Goal: Information Seeking & Learning: Learn about a topic

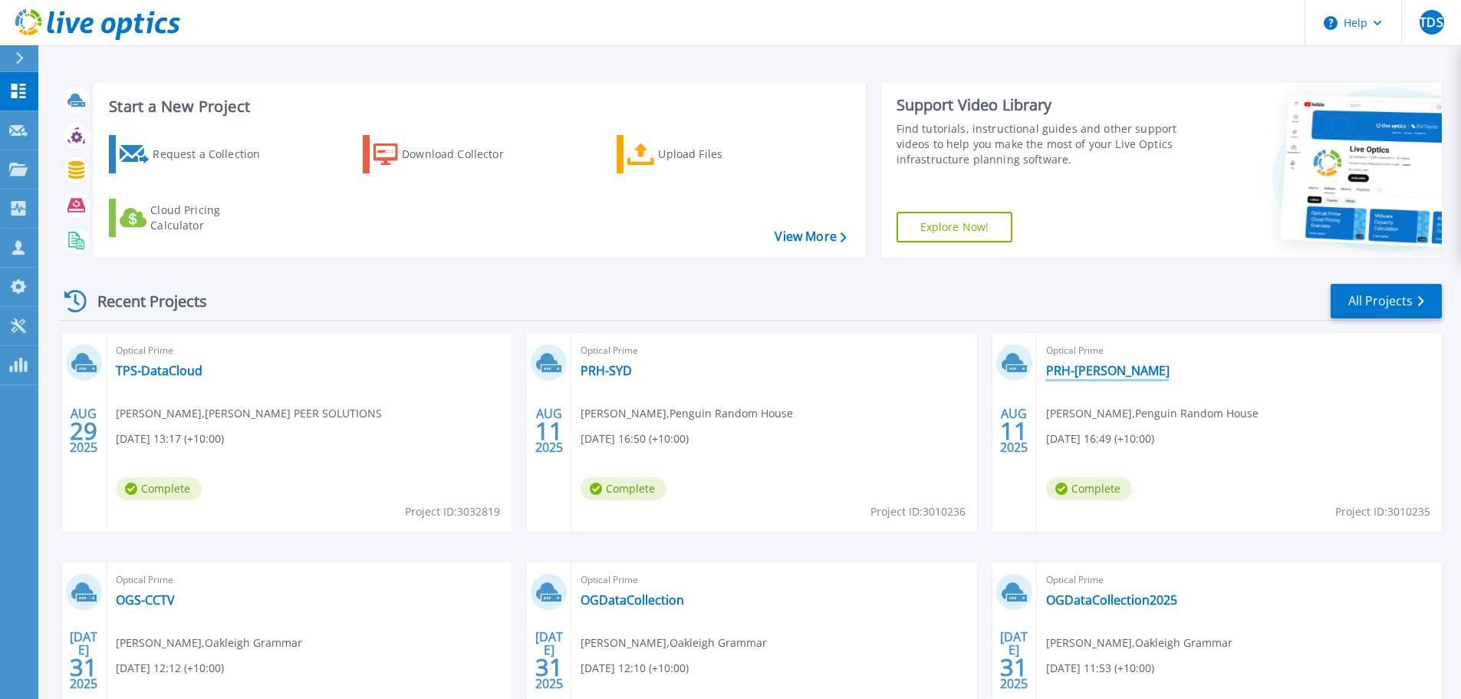
click at [1075, 376] on link "PRH-[PERSON_NAME]" at bounding box center [1107, 370] width 123 height 15
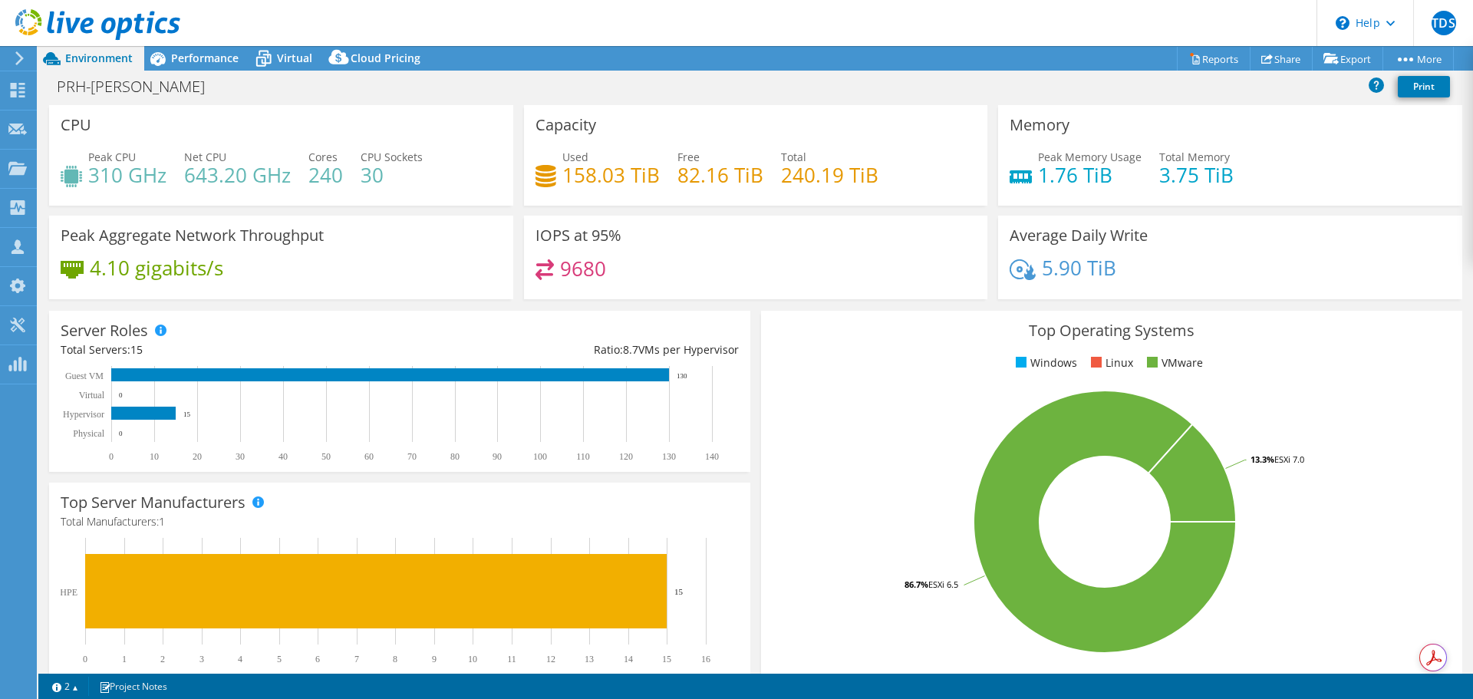
click at [225, 55] on span "Performance" at bounding box center [204, 58] width 67 height 15
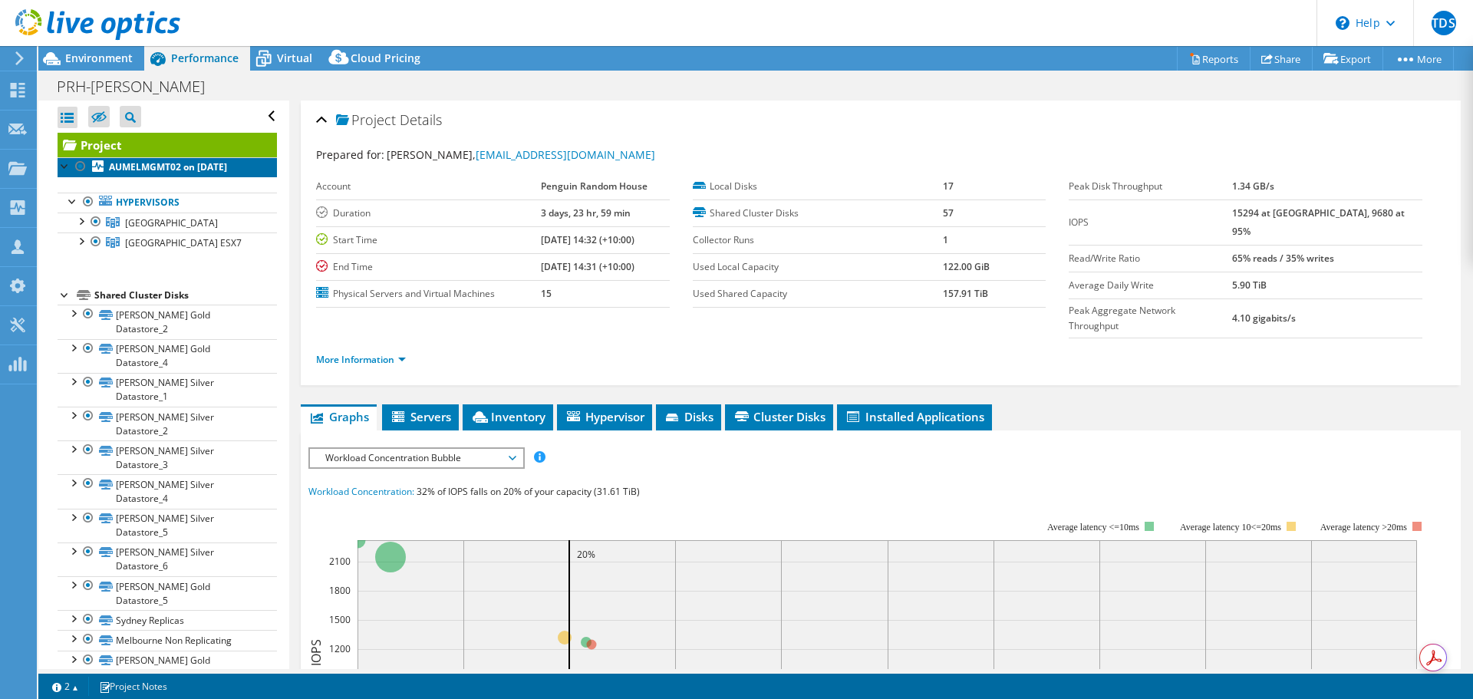
click at [207, 170] on b "AUMELMGMT02 on [DATE]" at bounding box center [168, 166] width 118 height 13
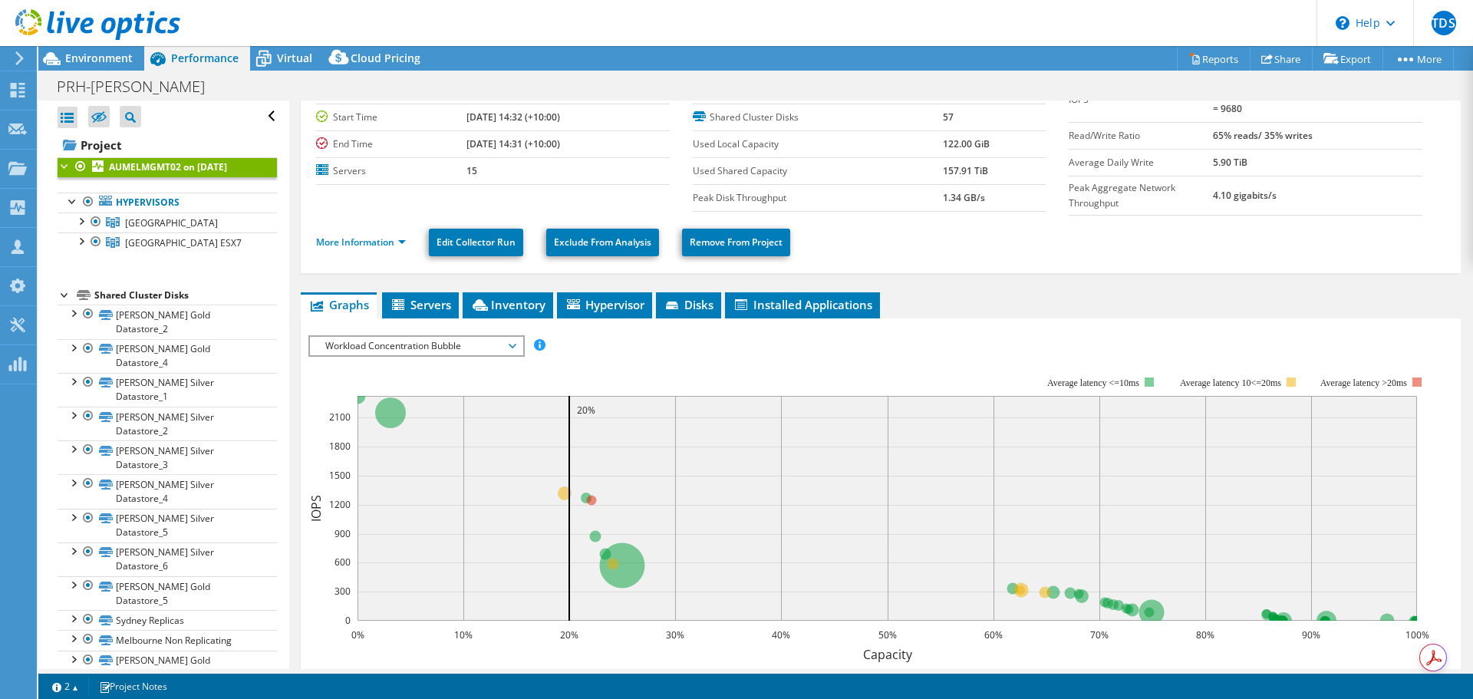
scroll to position [153, 0]
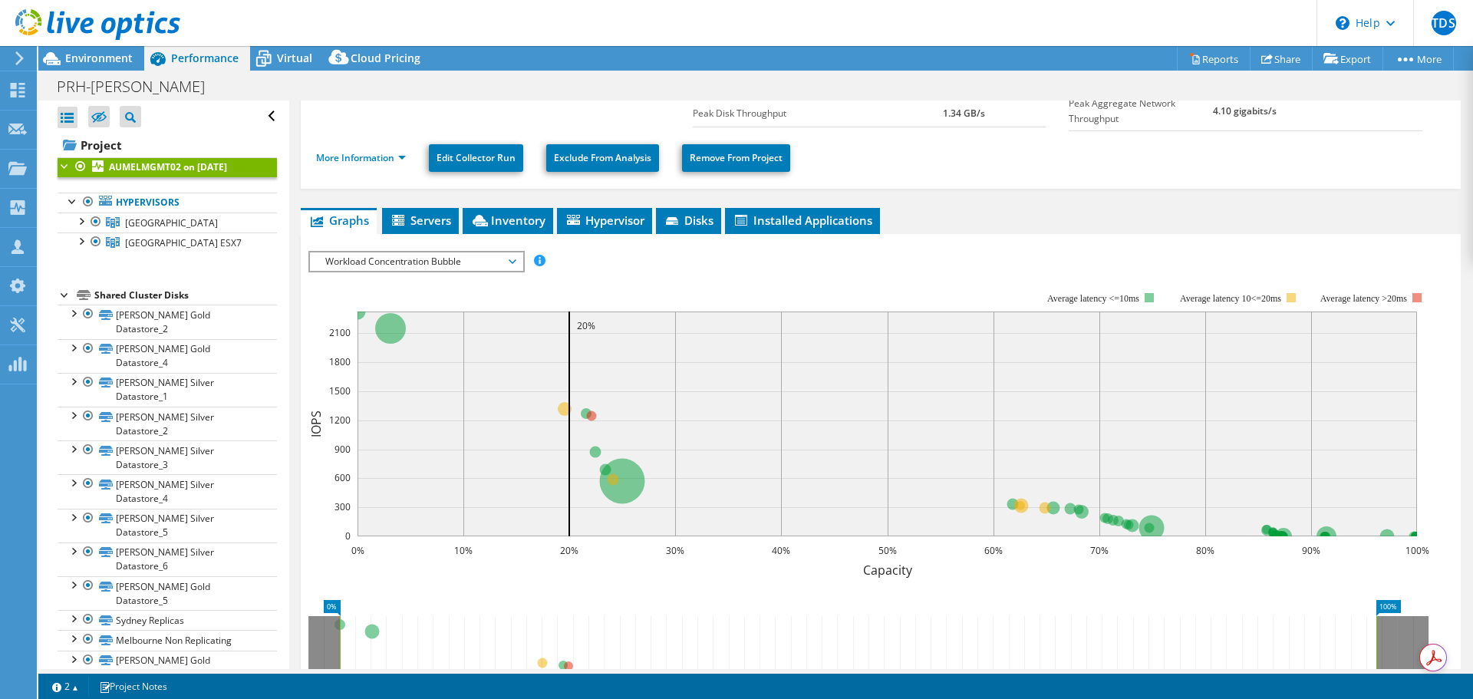
click at [528, 218] on span "Inventory" at bounding box center [507, 219] width 75 height 15
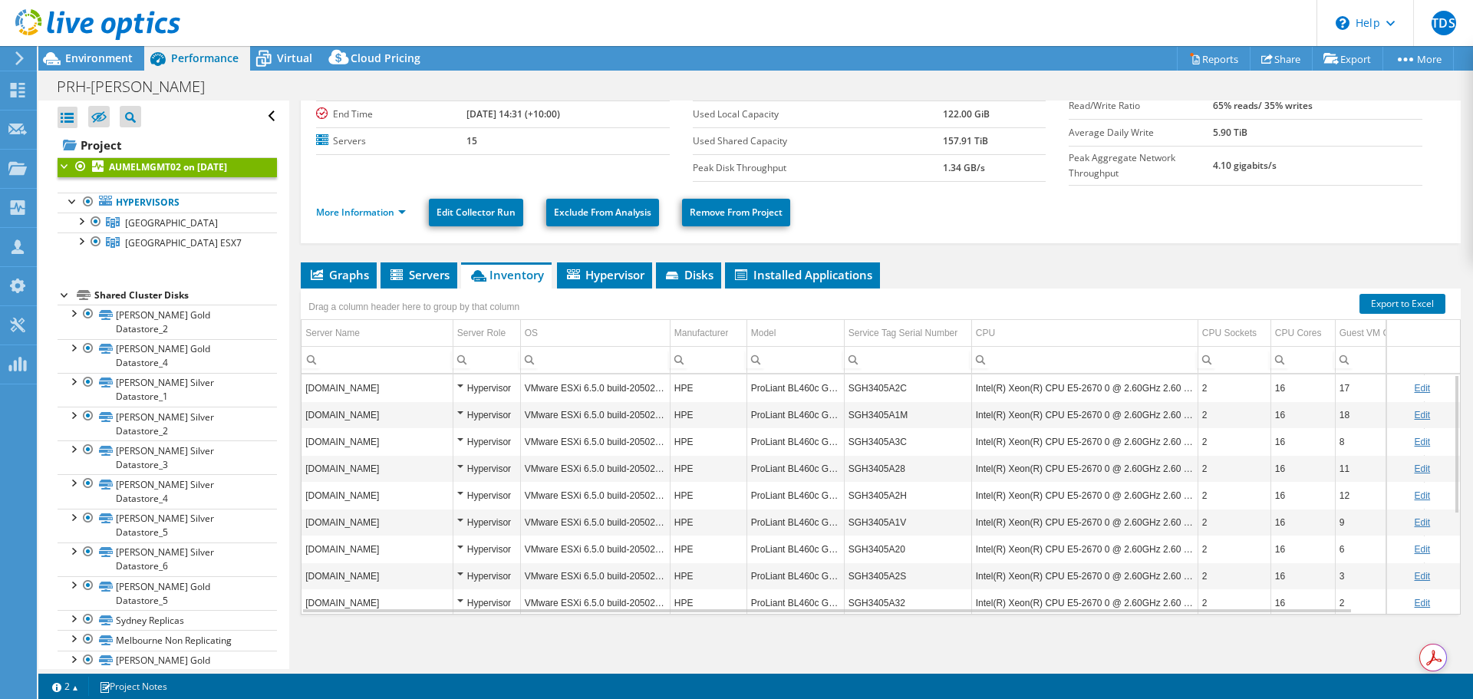
click at [826, 269] on span "Installed Applications" at bounding box center [803, 274] width 140 height 15
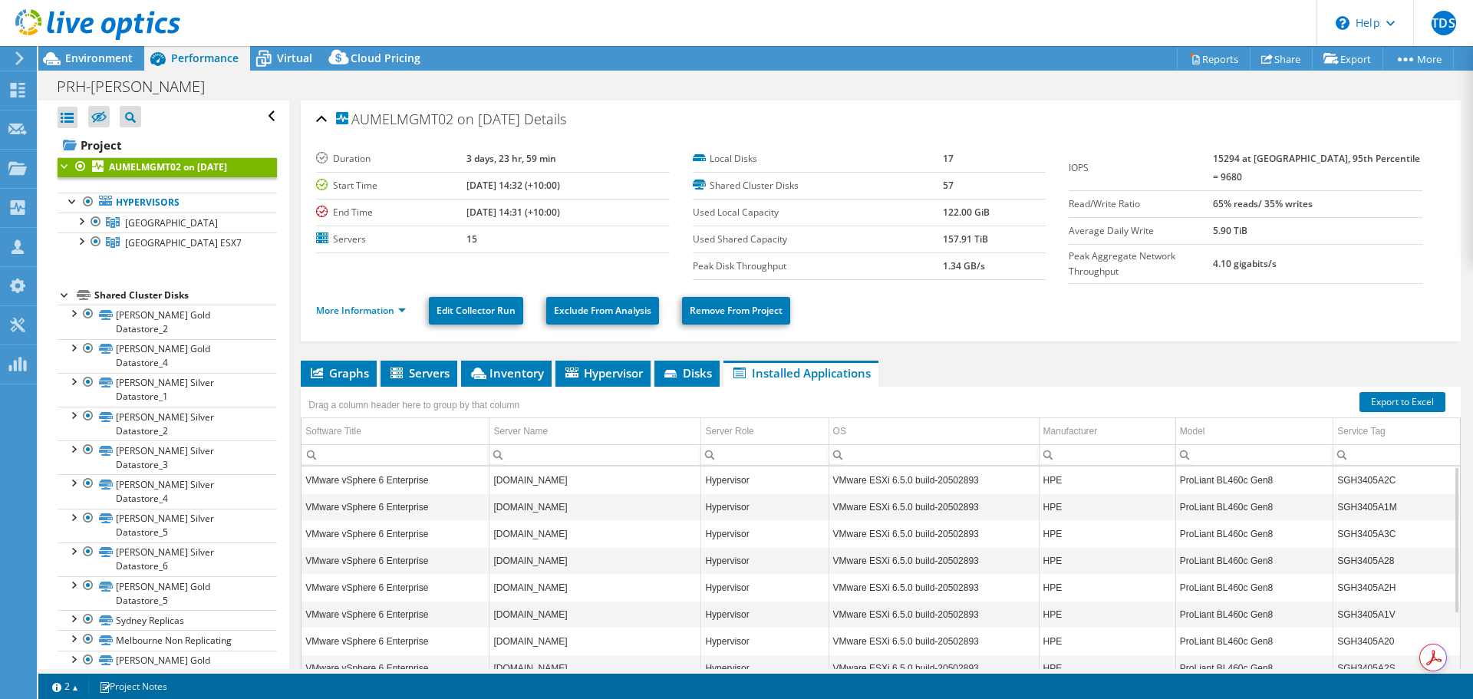
scroll to position [0, 0]
click at [617, 372] on span "Hypervisor" at bounding box center [603, 373] width 80 height 15
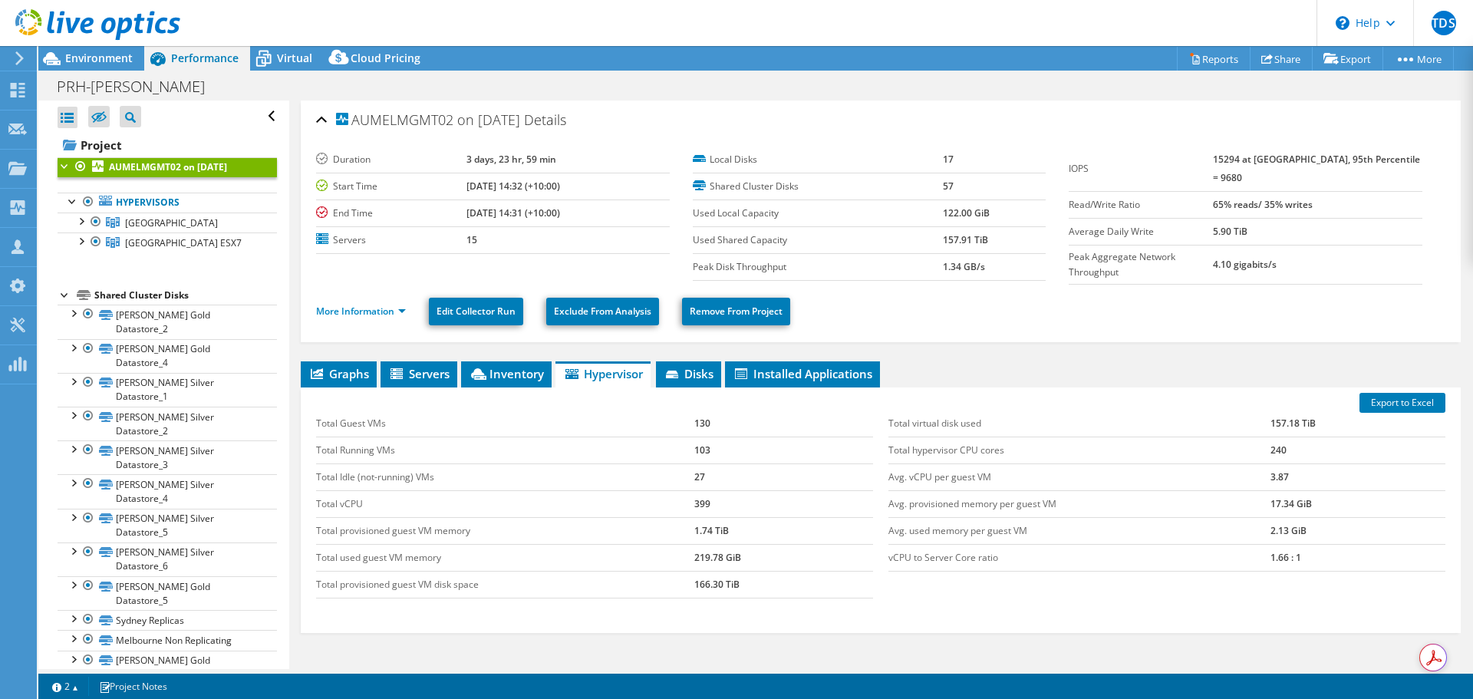
click at [543, 371] on span "Inventory" at bounding box center [506, 373] width 75 height 15
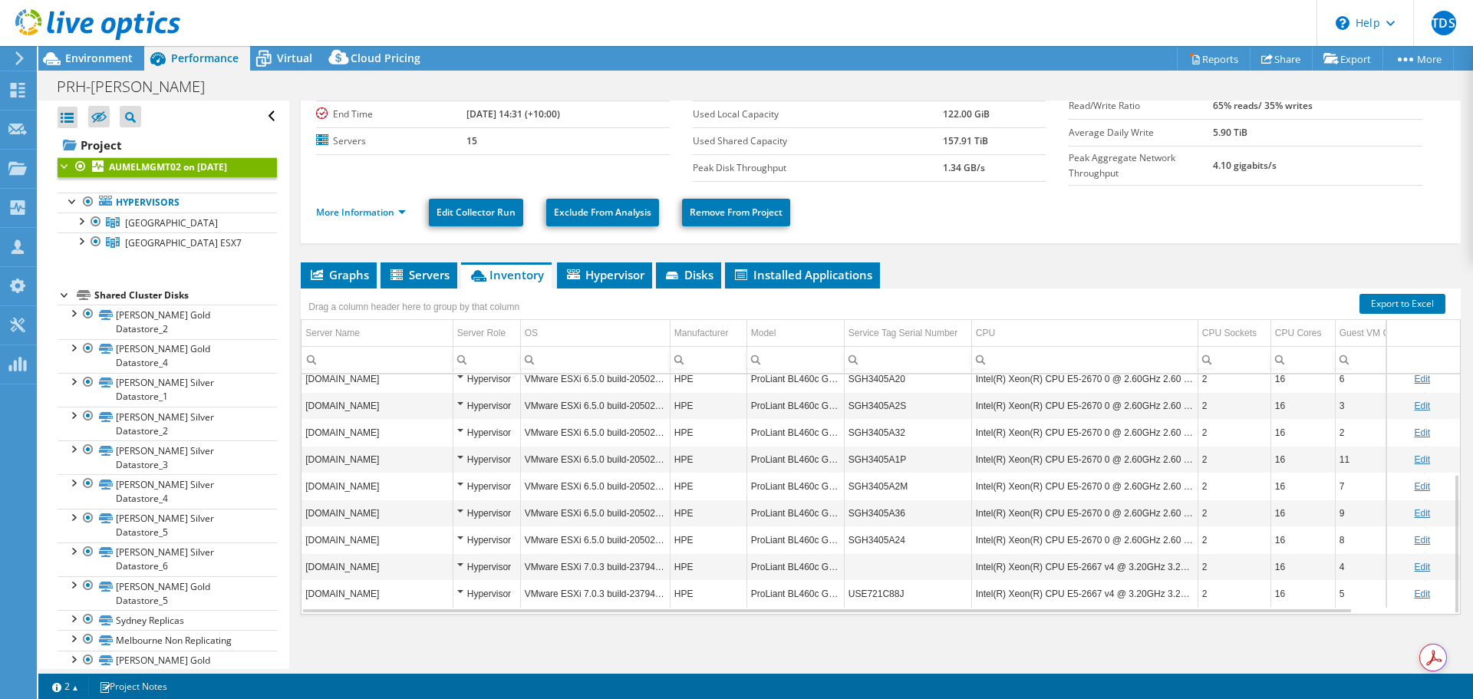
click at [160, 246] on span "[GEOGRAPHIC_DATA] ESX7" at bounding box center [183, 242] width 117 height 13
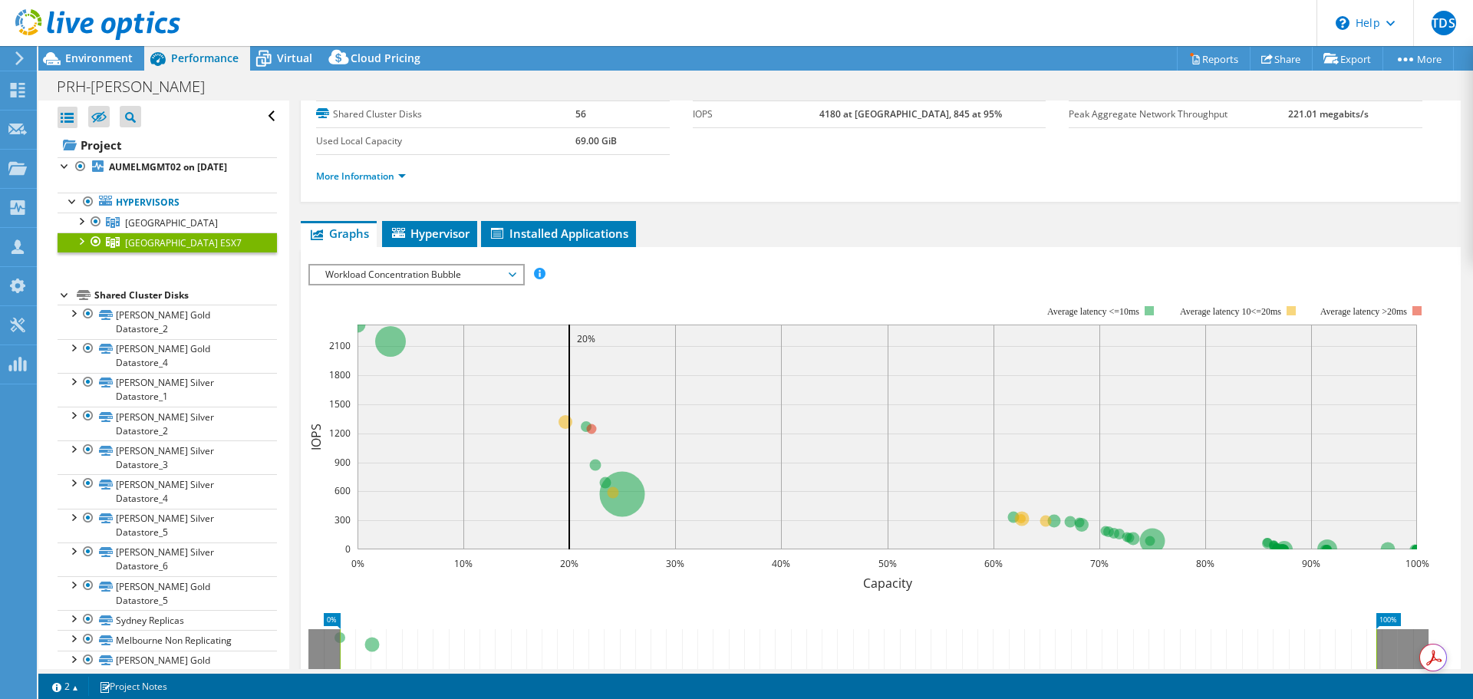
click at [442, 239] on span "Hypervisor" at bounding box center [430, 233] width 80 height 15
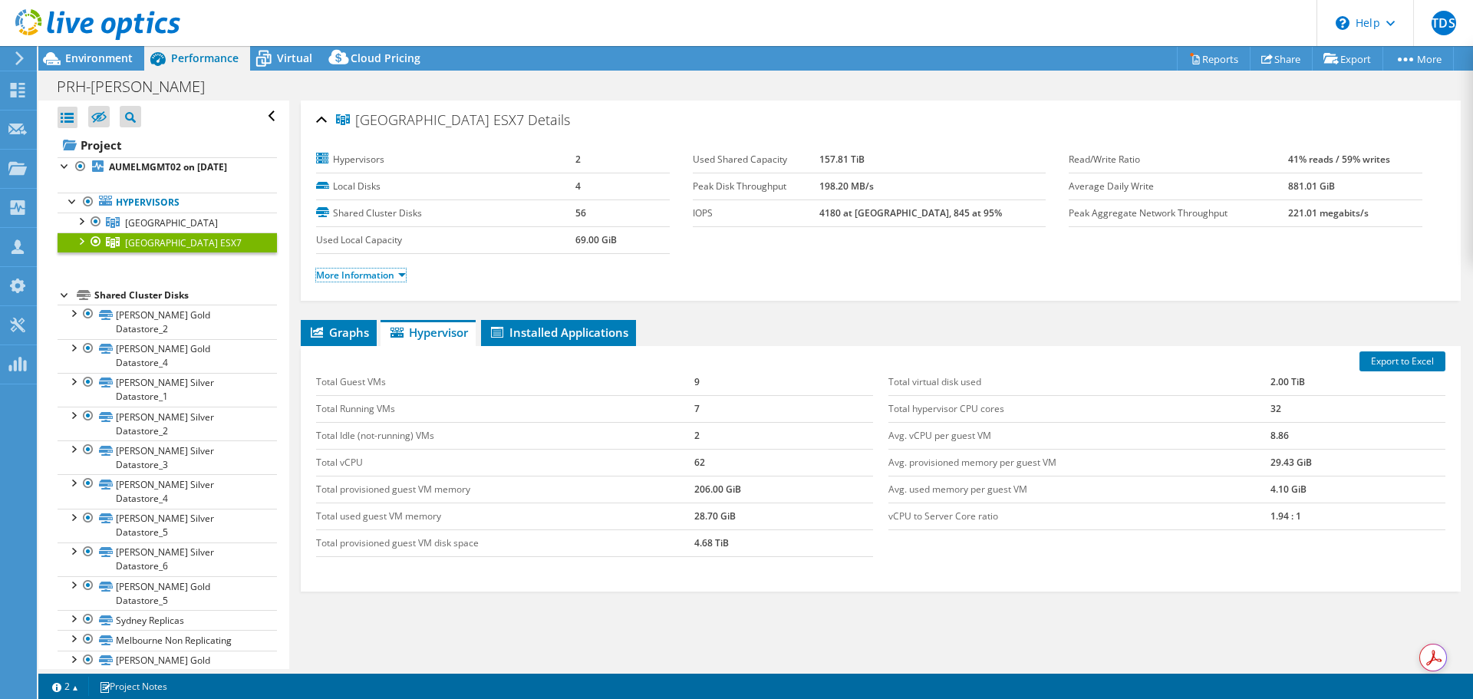
click at [402, 275] on link "More Information" at bounding box center [361, 274] width 90 height 13
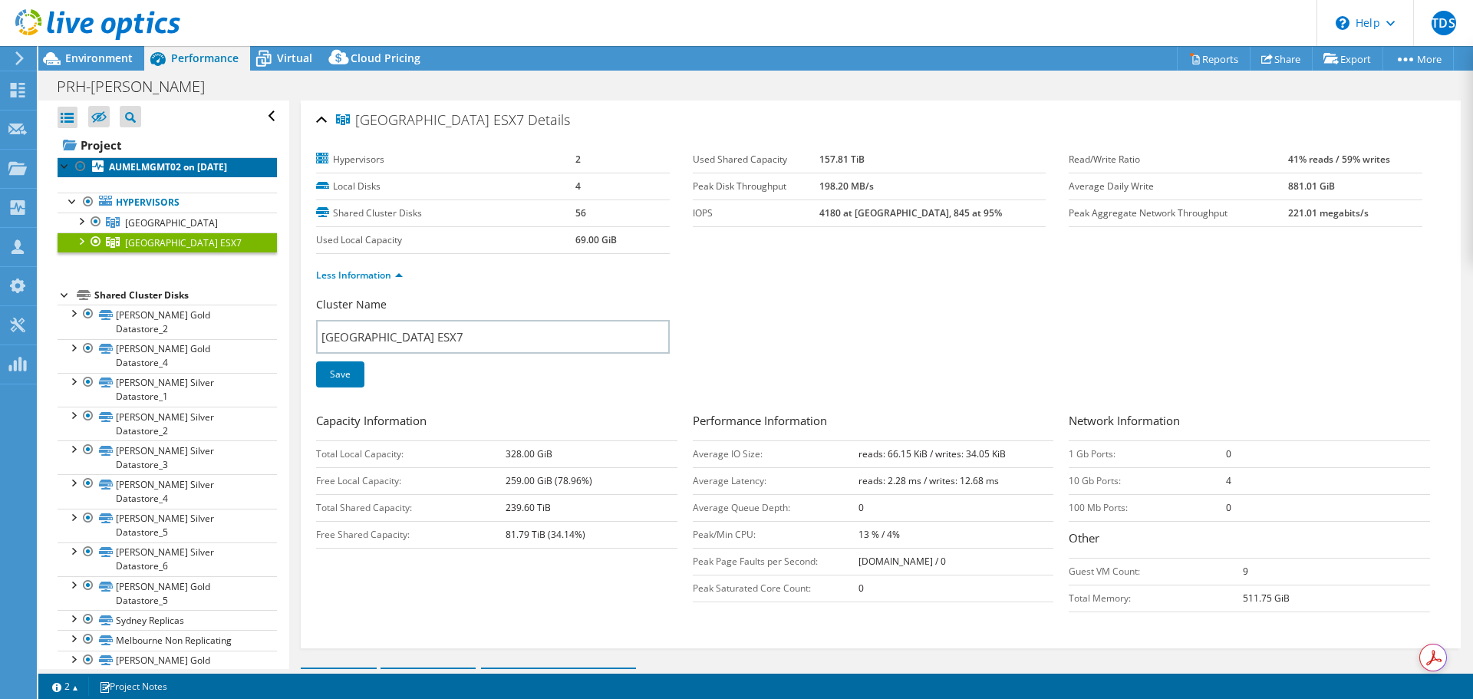
click at [147, 163] on b "AUMELMGMT02 on [DATE]" at bounding box center [168, 166] width 118 height 13
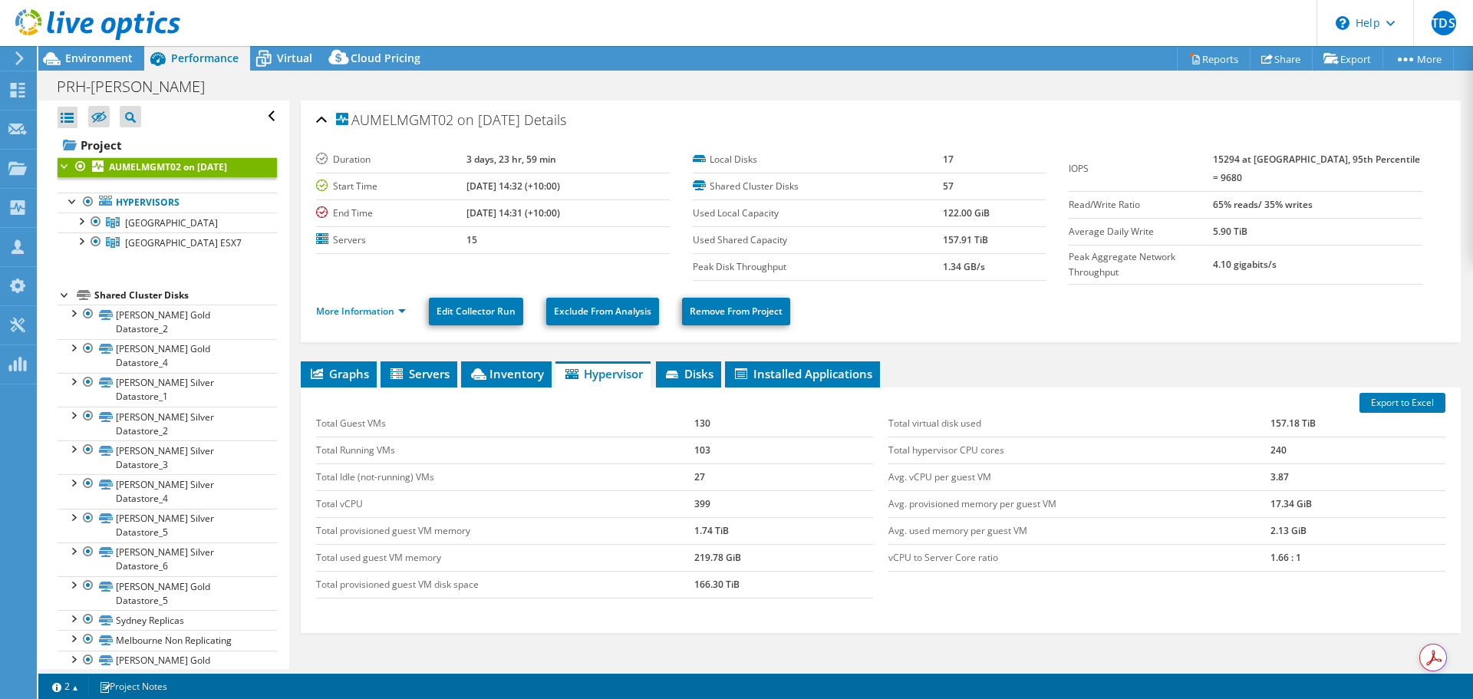
click at [365, 361] on li "Graphs" at bounding box center [339, 374] width 76 height 26
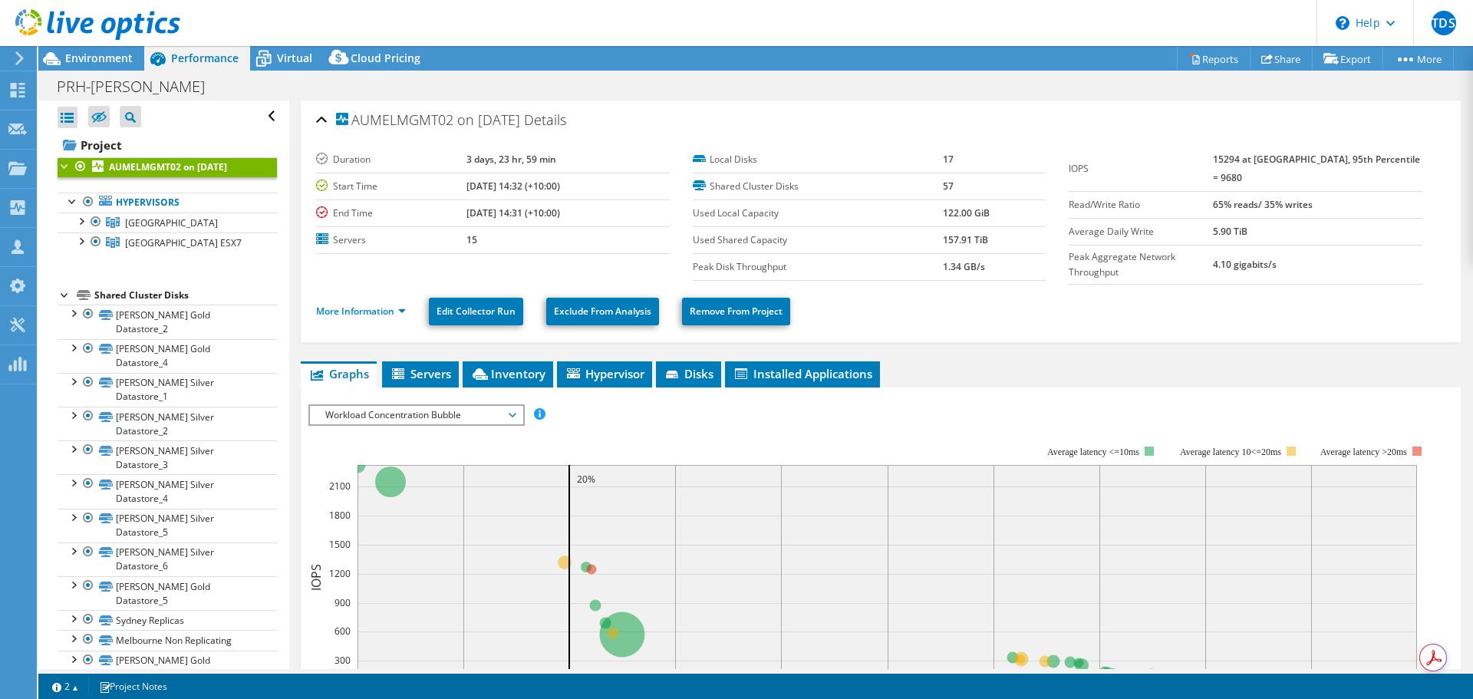
click at [453, 351] on div "AUMELMGMT02 on [DATE] Details Duration 3 days, 23 hr, 59 min Start Time [DATE] …" at bounding box center [880, 572] width 1183 height 945
click at [445, 366] on span "Servers" at bounding box center [420, 373] width 61 height 15
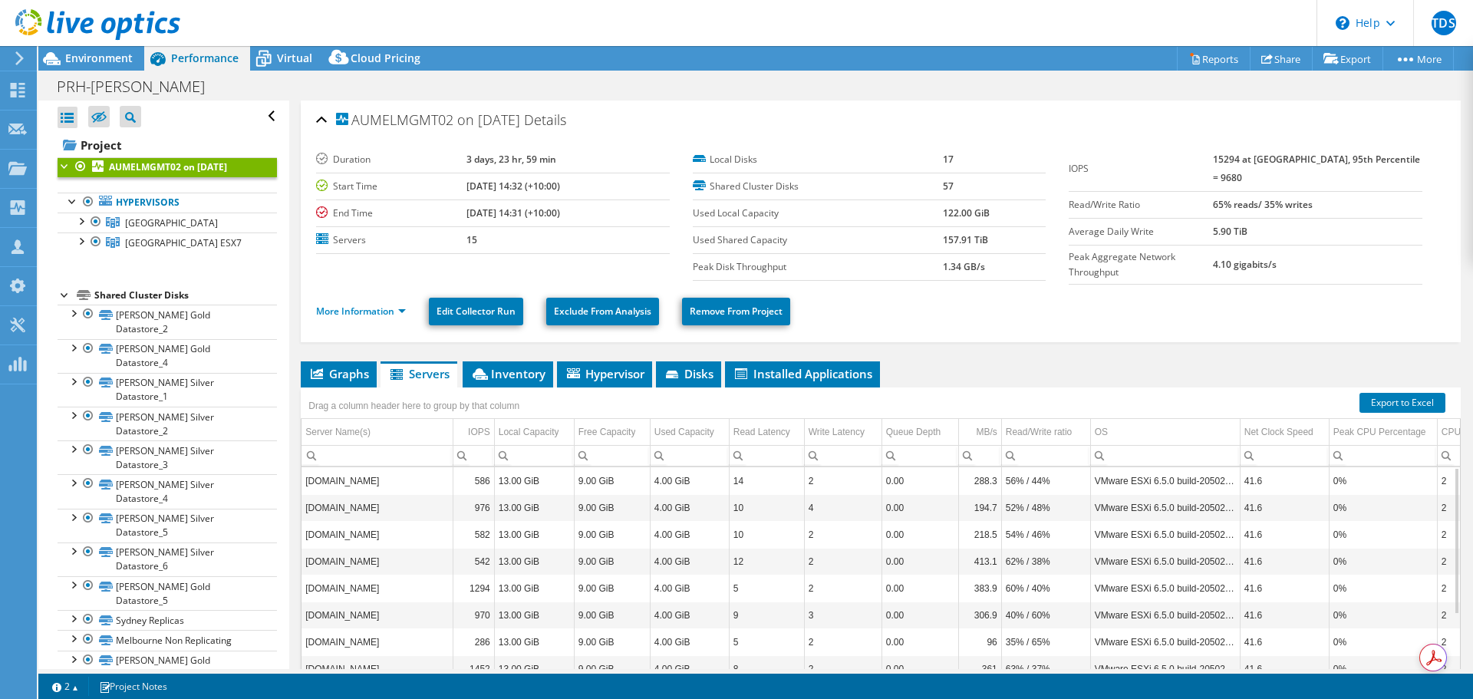
click at [516, 380] on li "Inventory" at bounding box center [508, 374] width 91 height 26
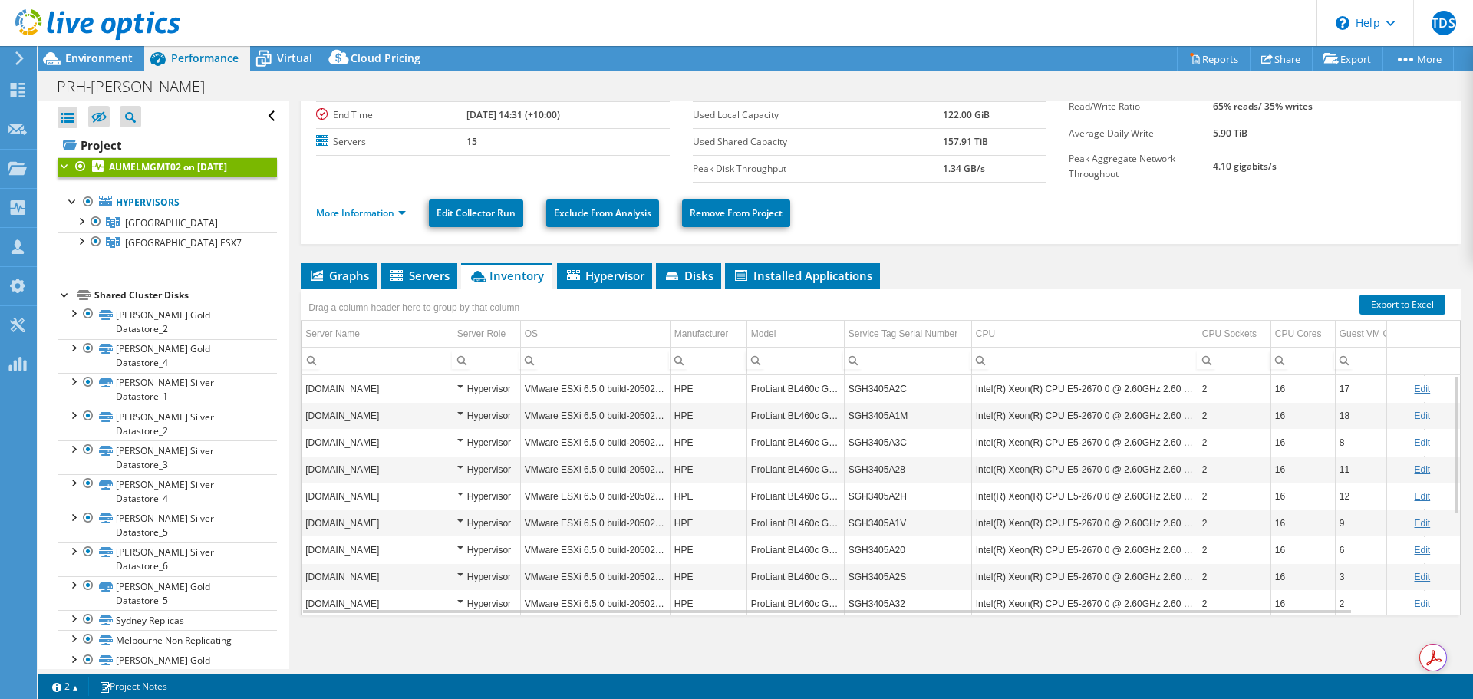
scroll to position [99, 0]
click at [613, 274] on span "Hypervisor" at bounding box center [605, 274] width 80 height 15
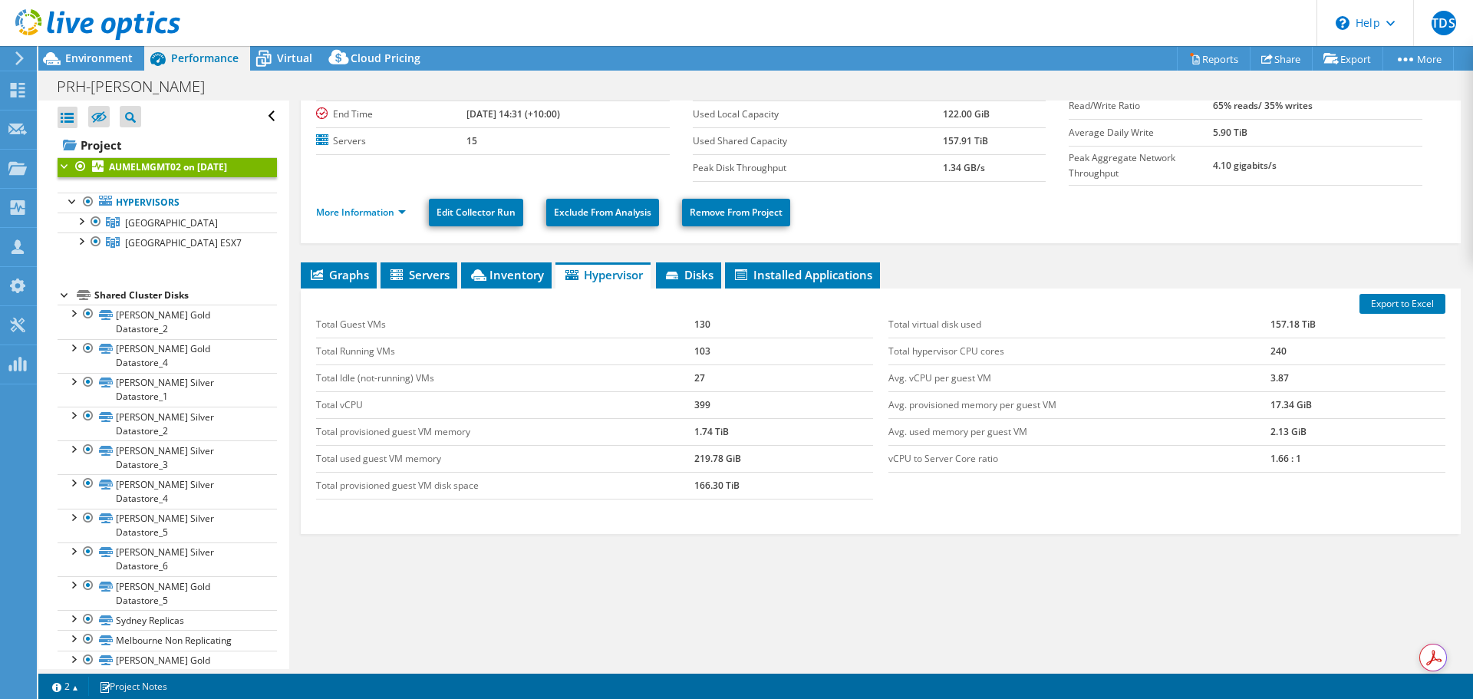
click at [754, 288] on div "Export to Excel Total Guest VMs 130 Total Running VMs 103 Total Idle (not-runni…" at bounding box center [881, 410] width 1160 height 245
click at [766, 267] on span "Installed Applications" at bounding box center [803, 274] width 140 height 15
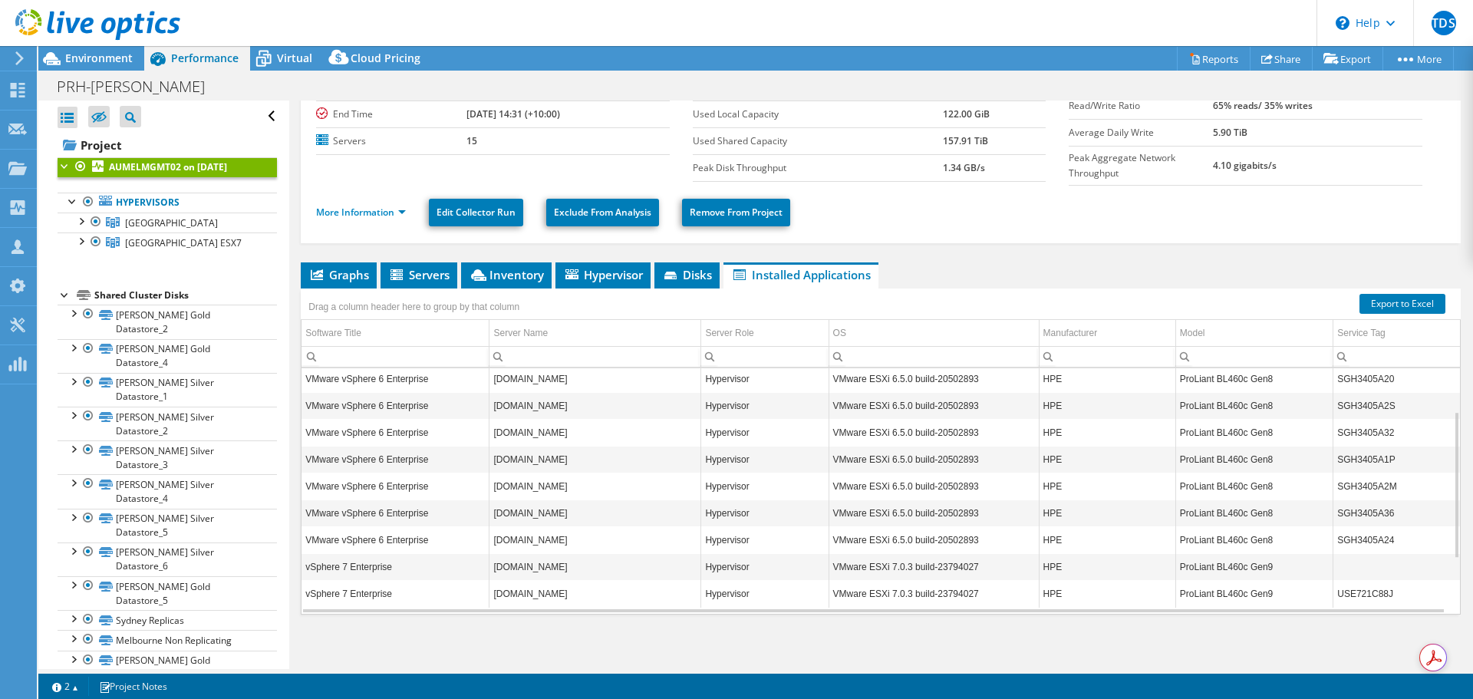
scroll to position [0, 0]
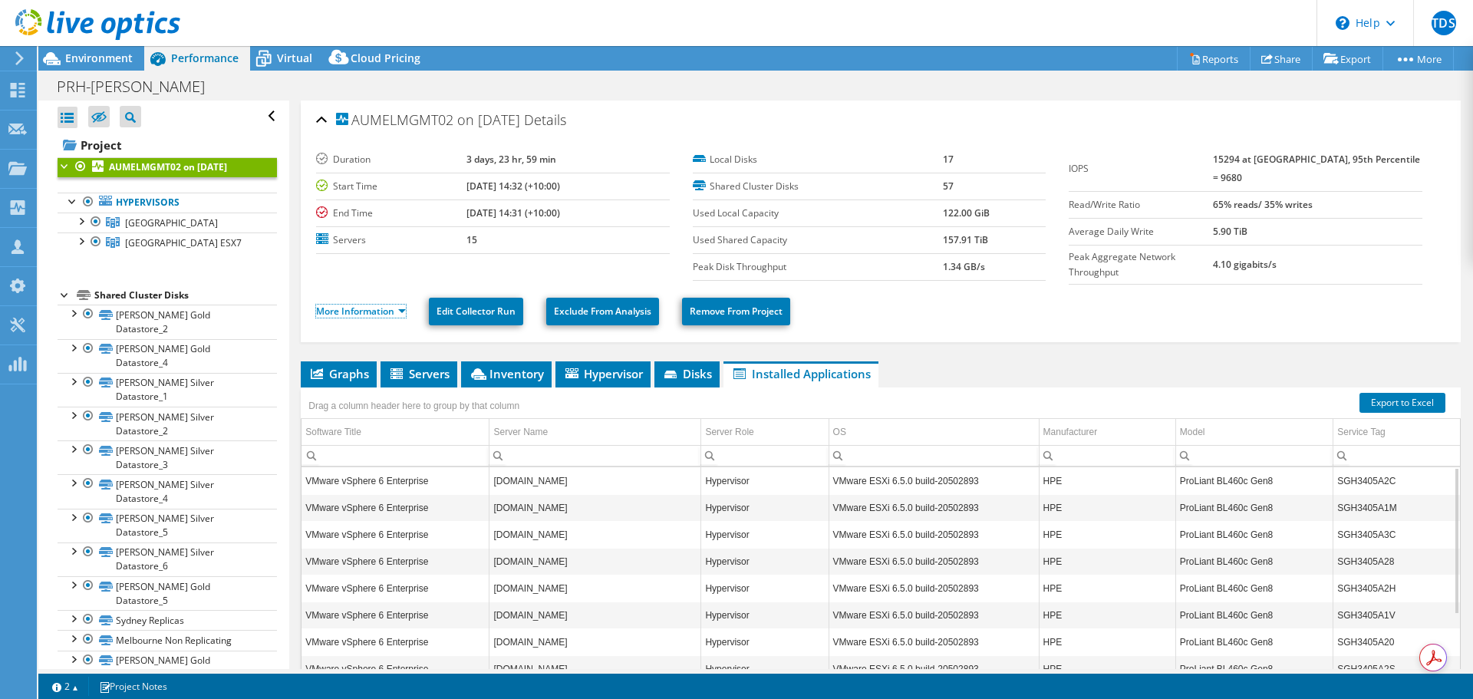
click at [393, 305] on link "More Information" at bounding box center [361, 311] width 90 height 13
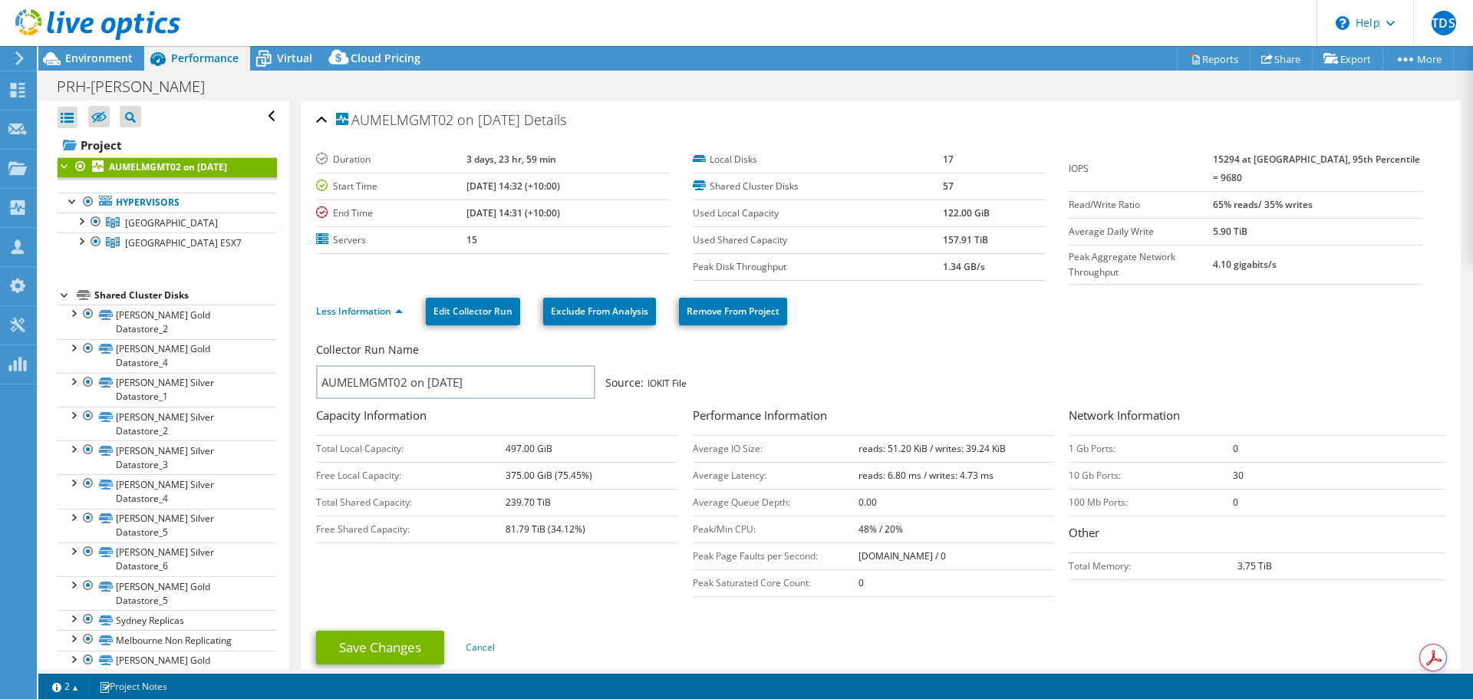
click at [181, 169] on b "AUMELMGMT02 on [DATE]" at bounding box center [168, 166] width 118 height 13
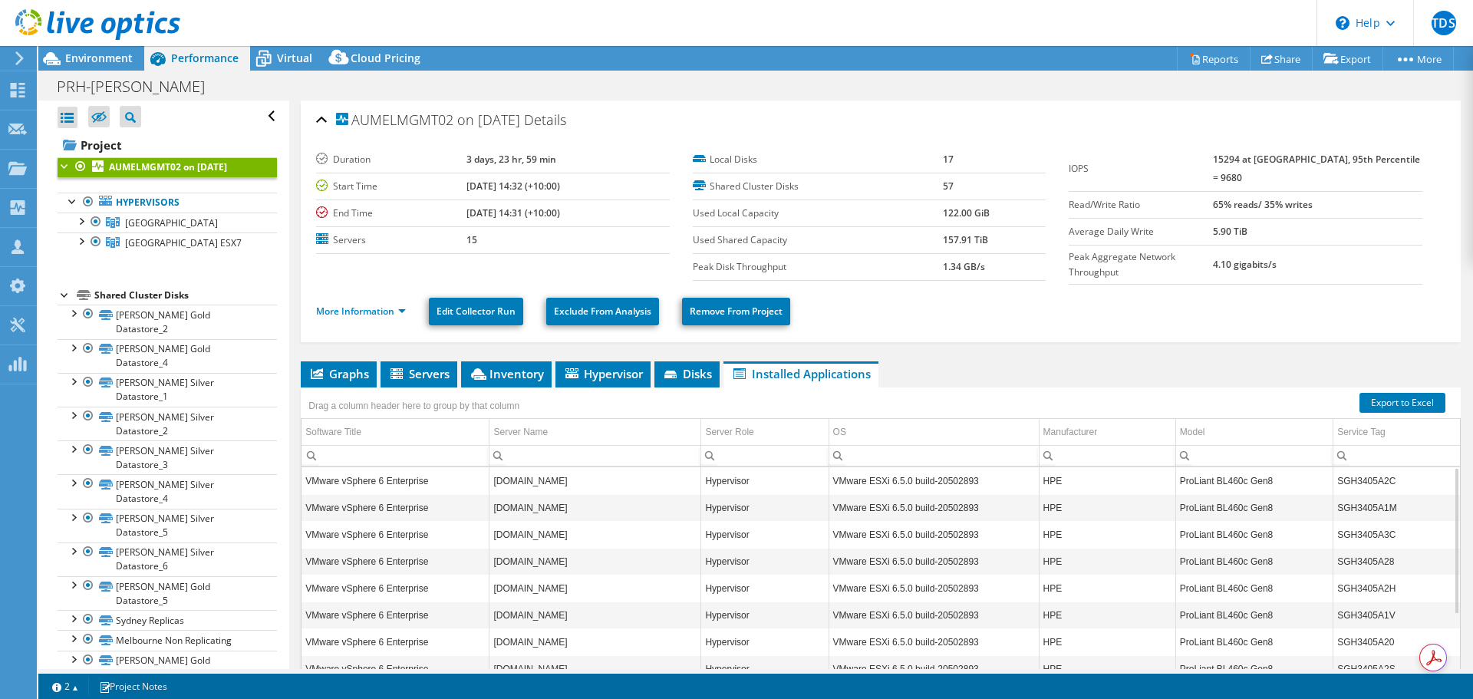
click at [343, 381] on li "Graphs" at bounding box center [339, 374] width 76 height 26
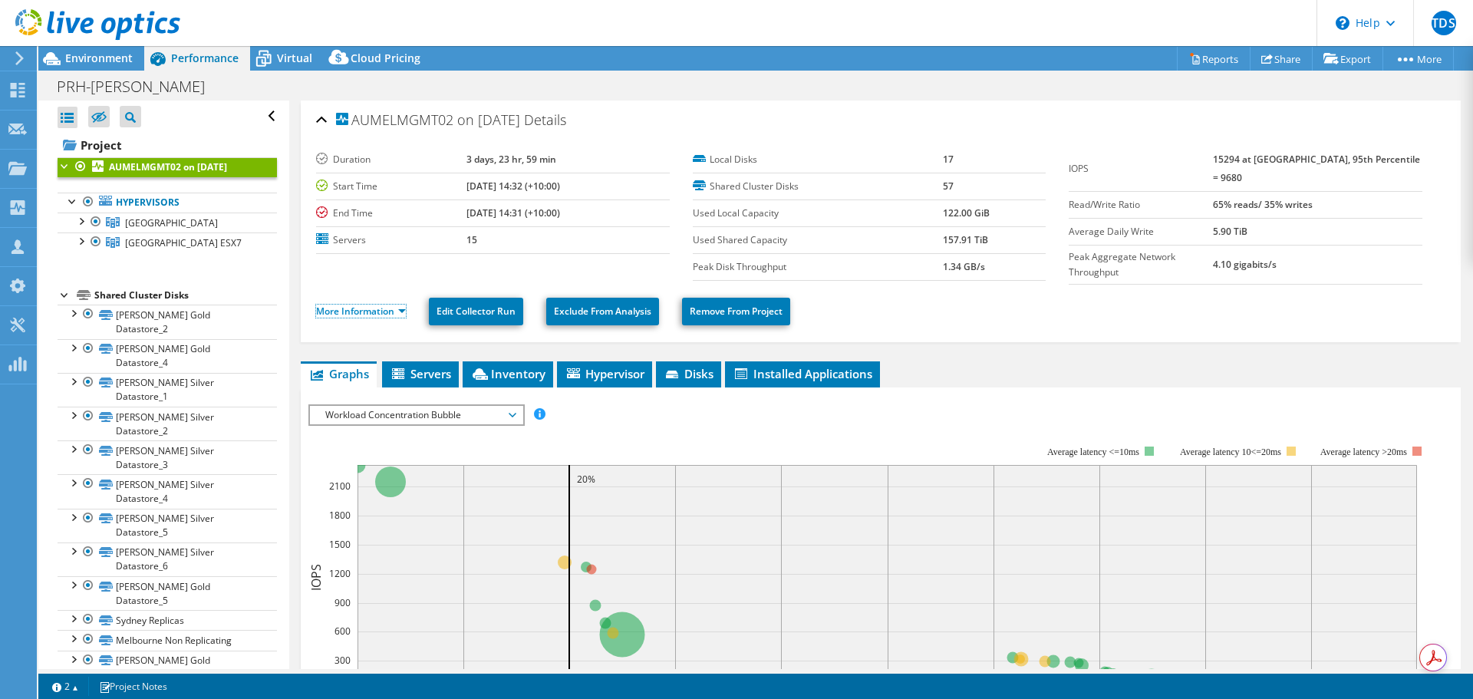
click at [397, 312] on link "More Information" at bounding box center [361, 311] width 90 height 13
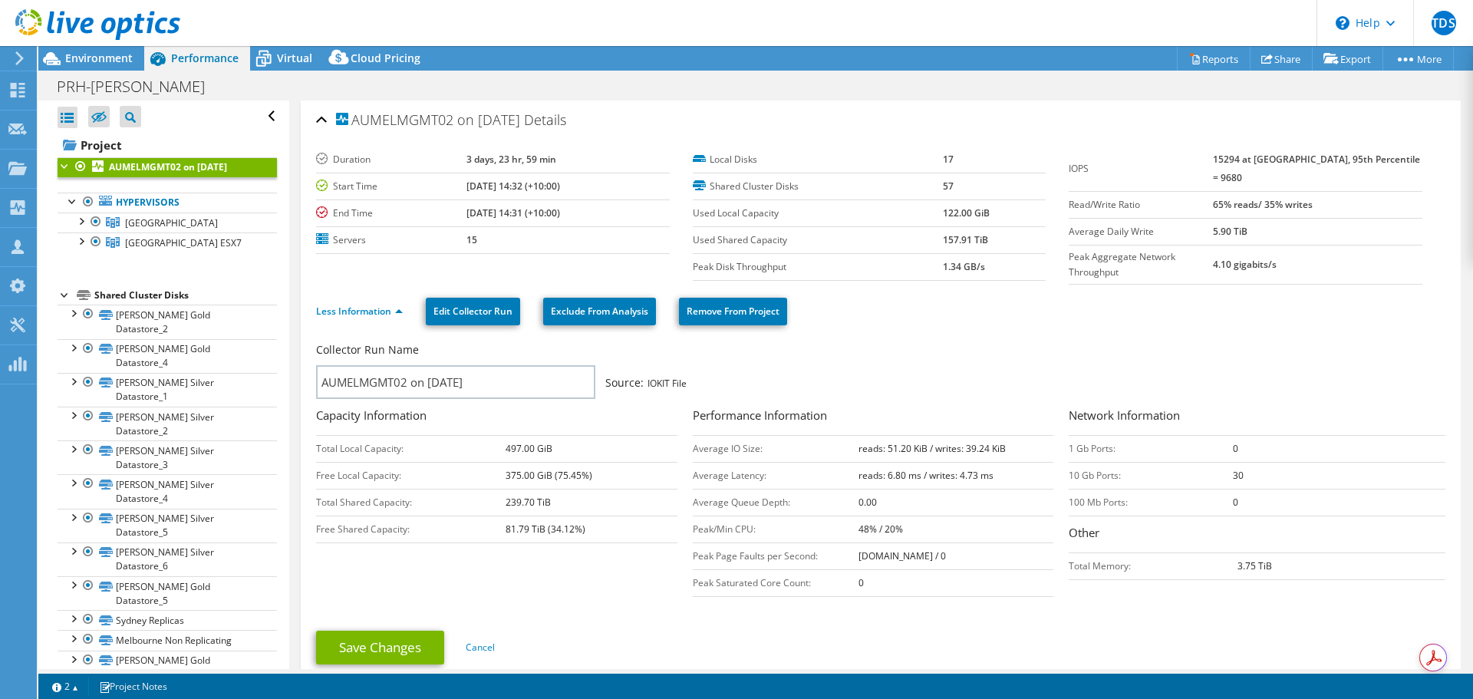
click at [143, 200] on link "Hypervisors" at bounding box center [167, 203] width 219 height 20
click at [127, 63] on span "Environment" at bounding box center [98, 58] width 67 height 15
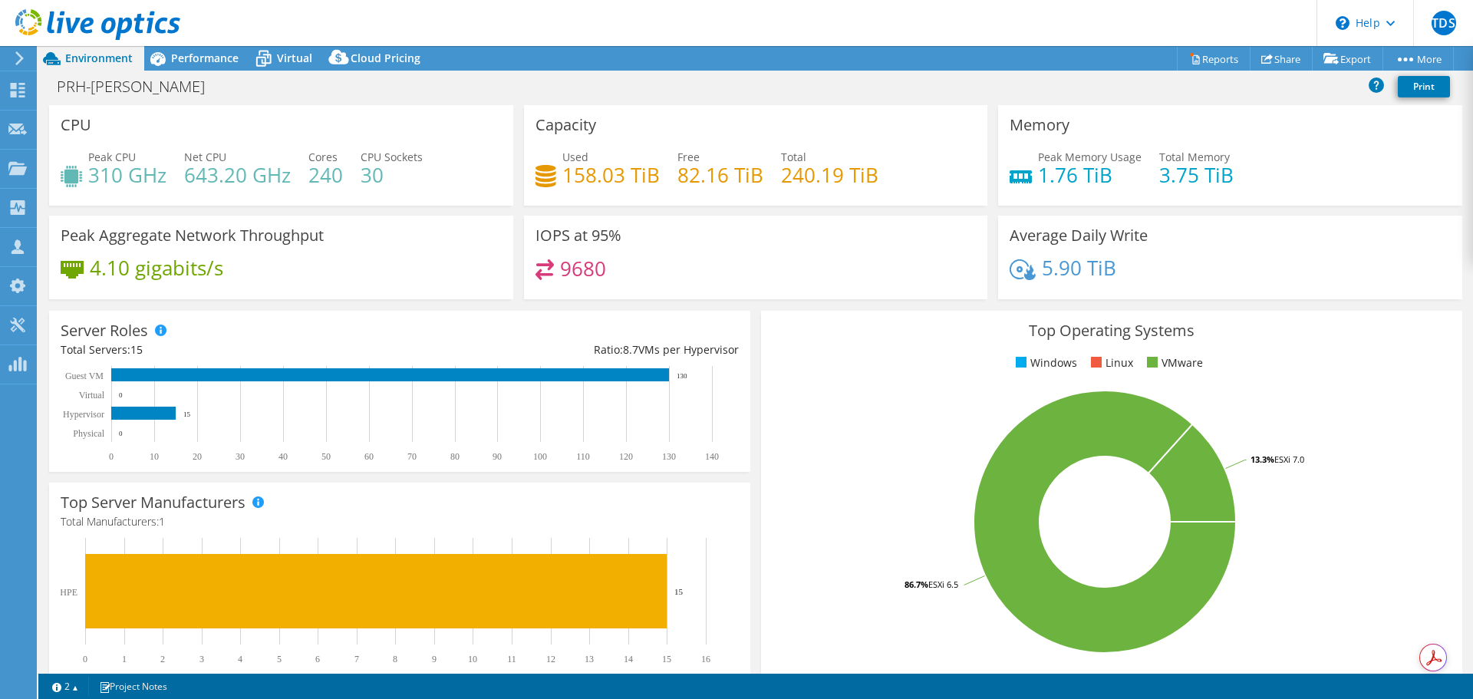
click at [367, 64] on span "Cloud Pricing" at bounding box center [386, 58] width 70 height 15
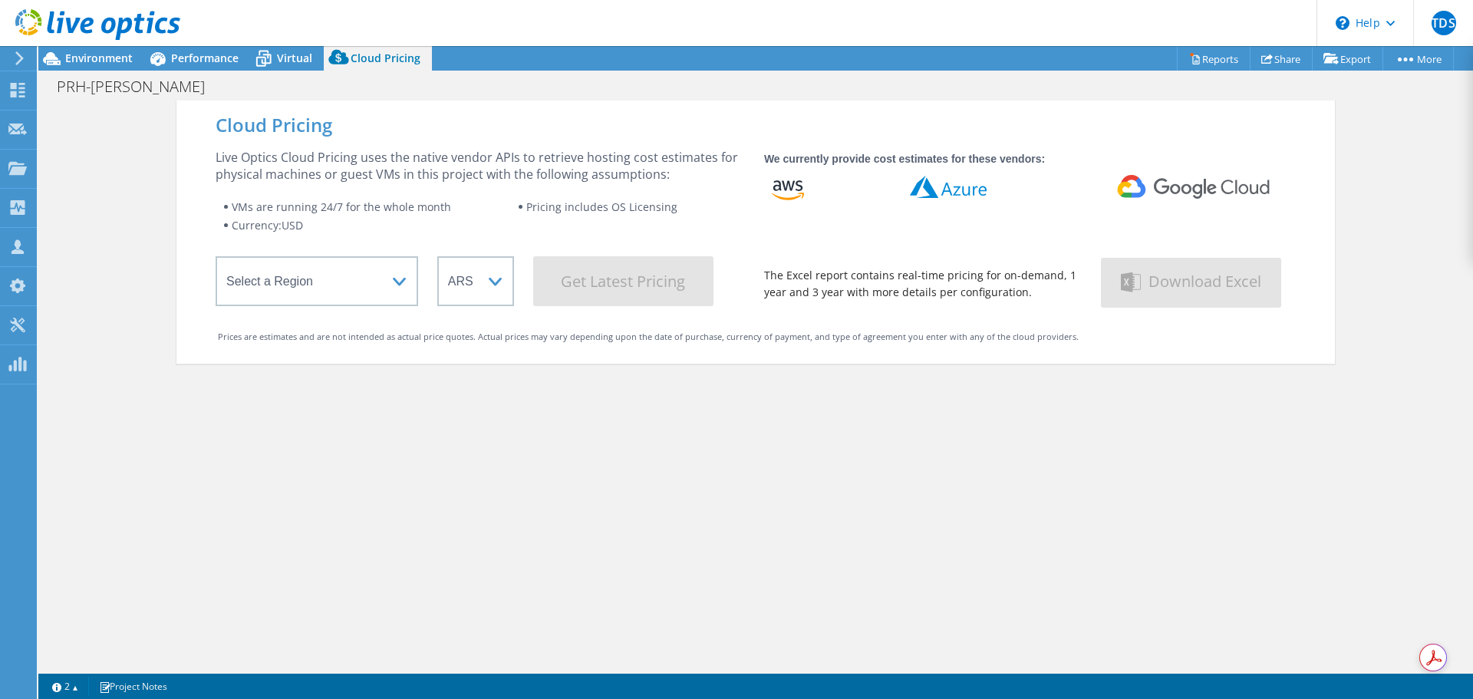
click at [273, 58] on icon at bounding box center [263, 58] width 27 height 27
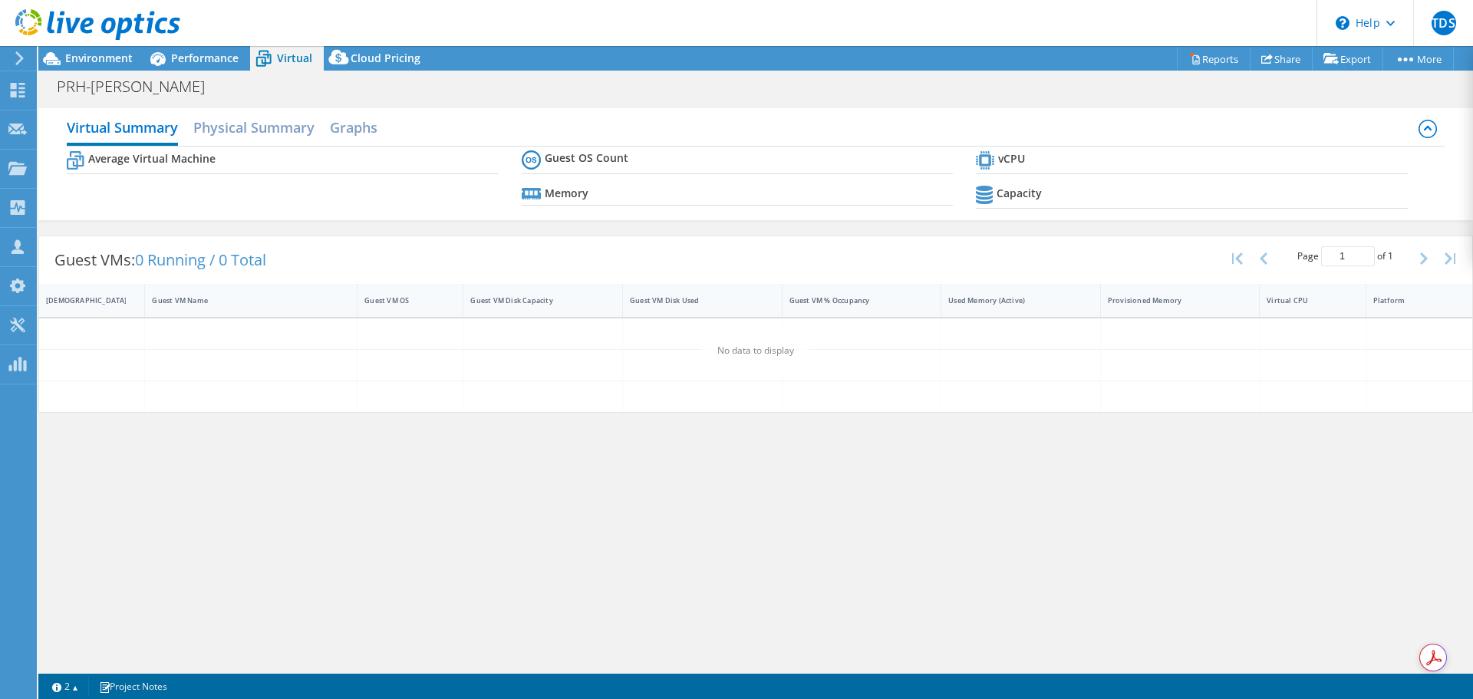
click at [226, 56] on span "Performance" at bounding box center [204, 58] width 67 height 15
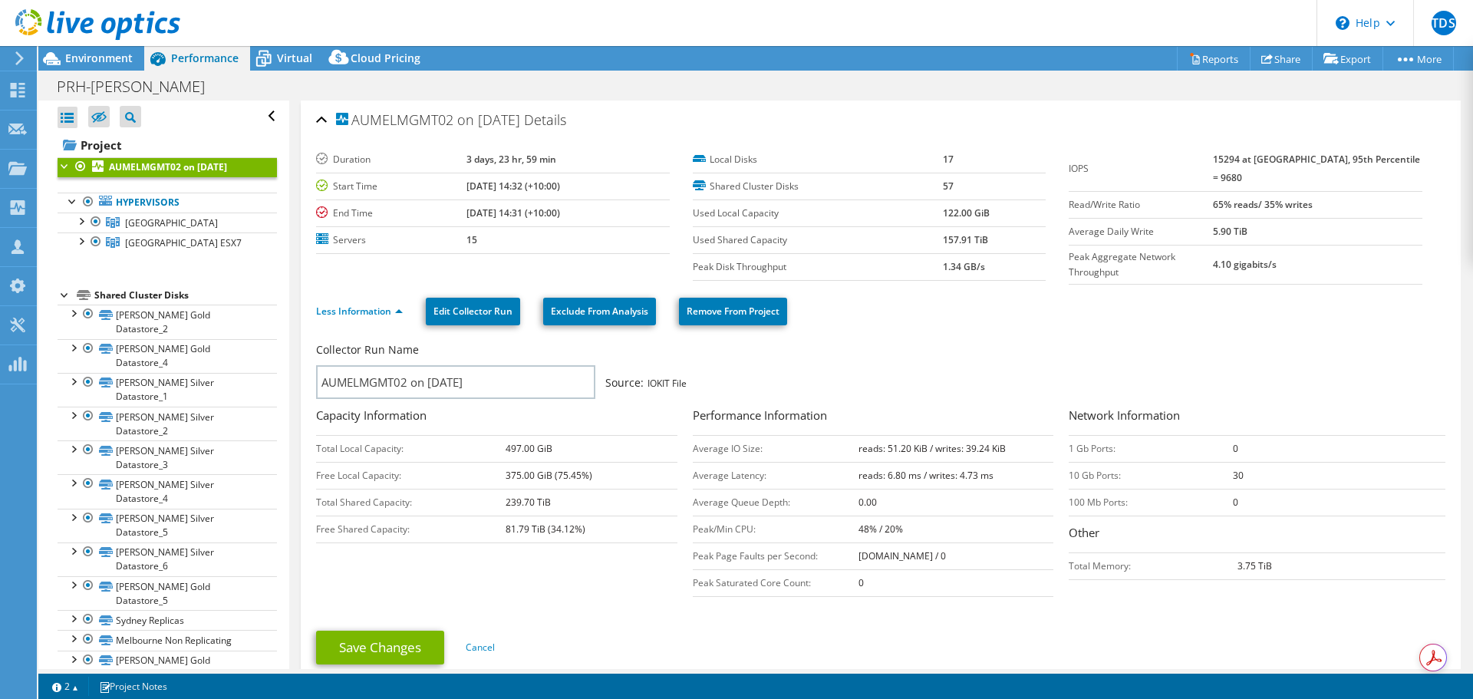
click at [301, 64] on span "Virtual" at bounding box center [294, 58] width 35 height 15
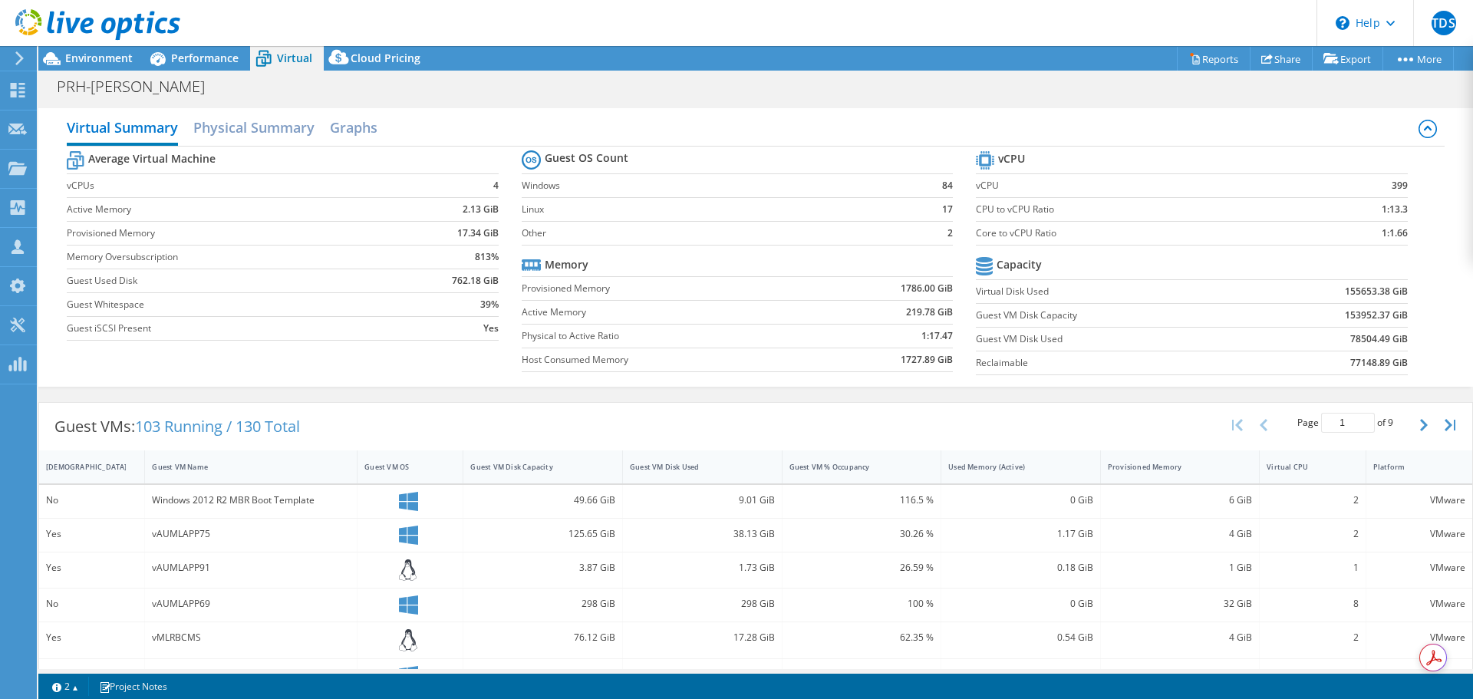
click at [281, 130] on h2 "Physical Summary" at bounding box center [253, 127] width 121 height 31
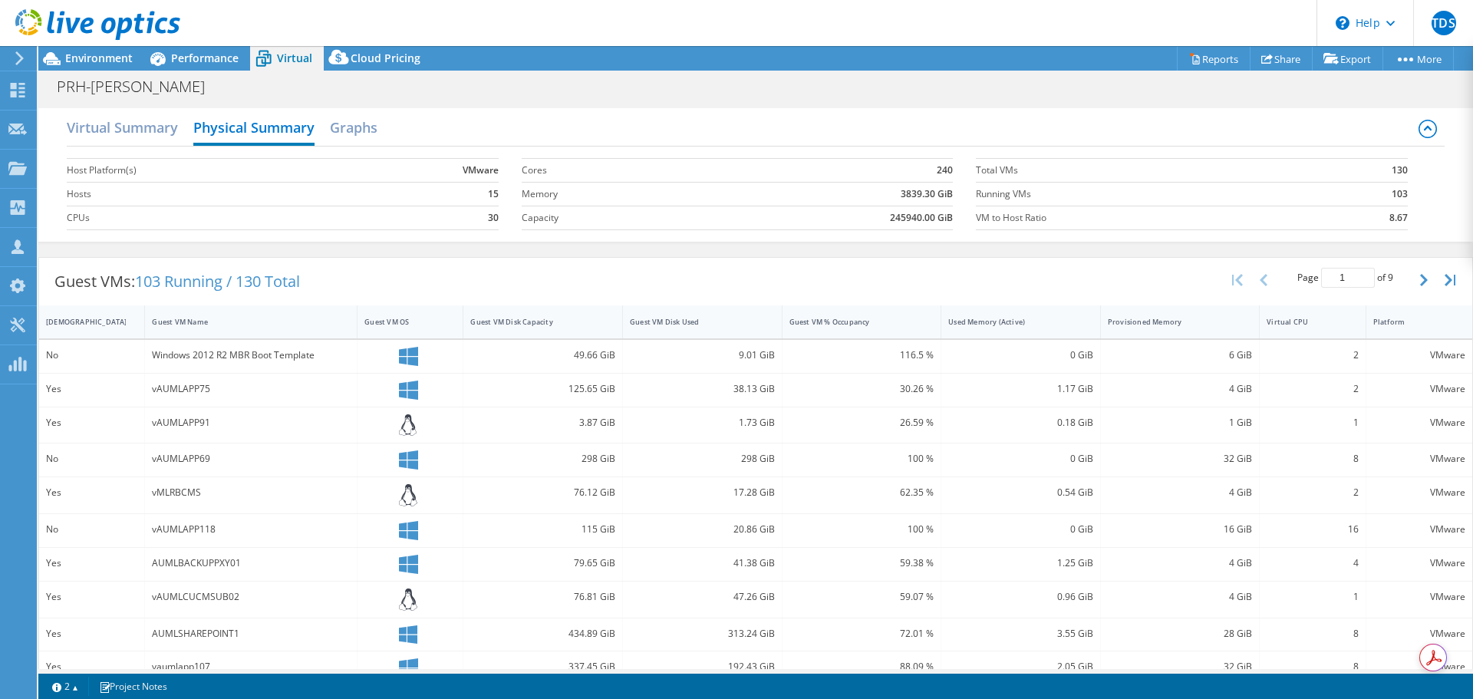
click at [355, 136] on h2 "Graphs" at bounding box center [354, 127] width 48 height 31
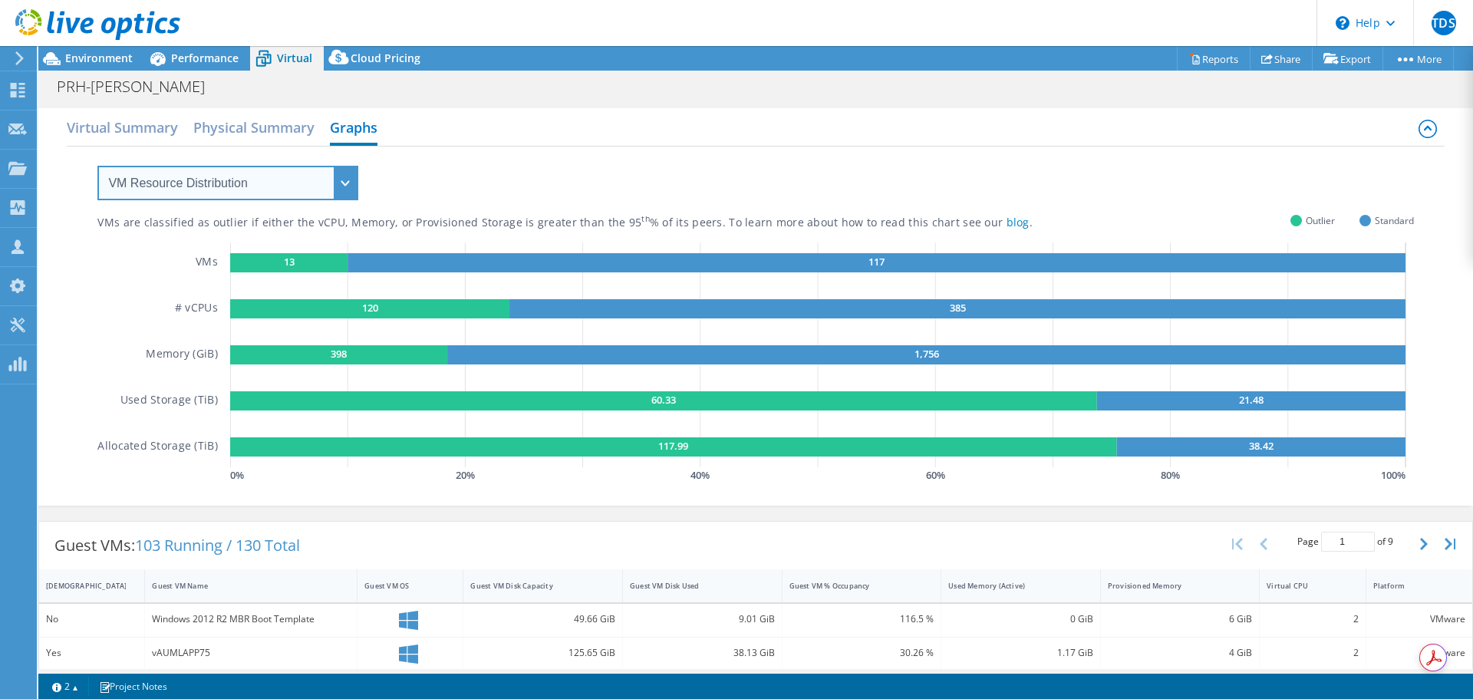
click at [326, 183] on select "VM Resource Distribution Provisioning Contrast Over Provisioning" at bounding box center [227, 183] width 261 height 35
click at [247, 137] on h2 "Physical Summary" at bounding box center [253, 127] width 121 height 31
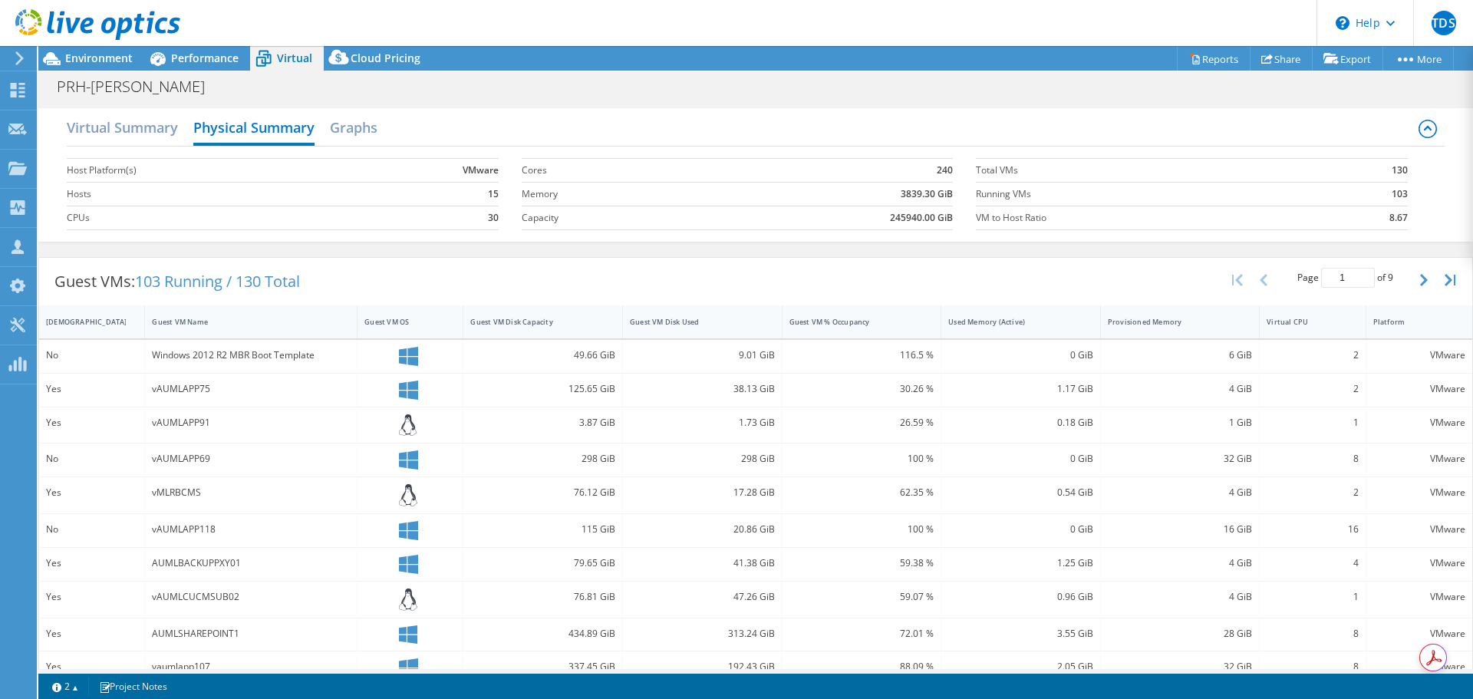
click at [373, 132] on h2 "Graphs" at bounding box center [354, 127] width 48 height 31
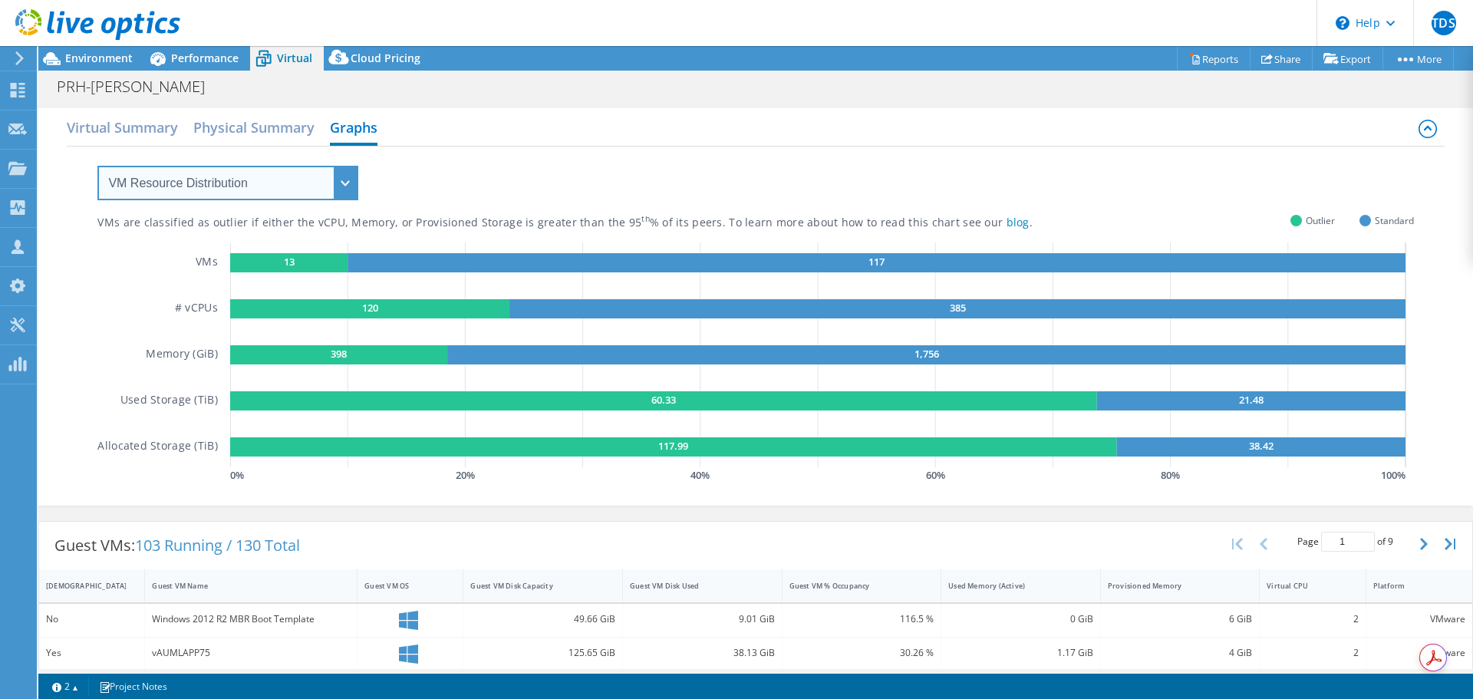
click at [344, 176] on select "VM Resource Distribution Provisioning Contrast Over Provisioning" at bounding box center [227, 183] width 261 height 35
select select "Over Provisioning"
click at [97, 166] on select "VM Resource Distribution Provisioning Contrast Over Provisioning" at bounding box center [227, 183] width 261 height 35
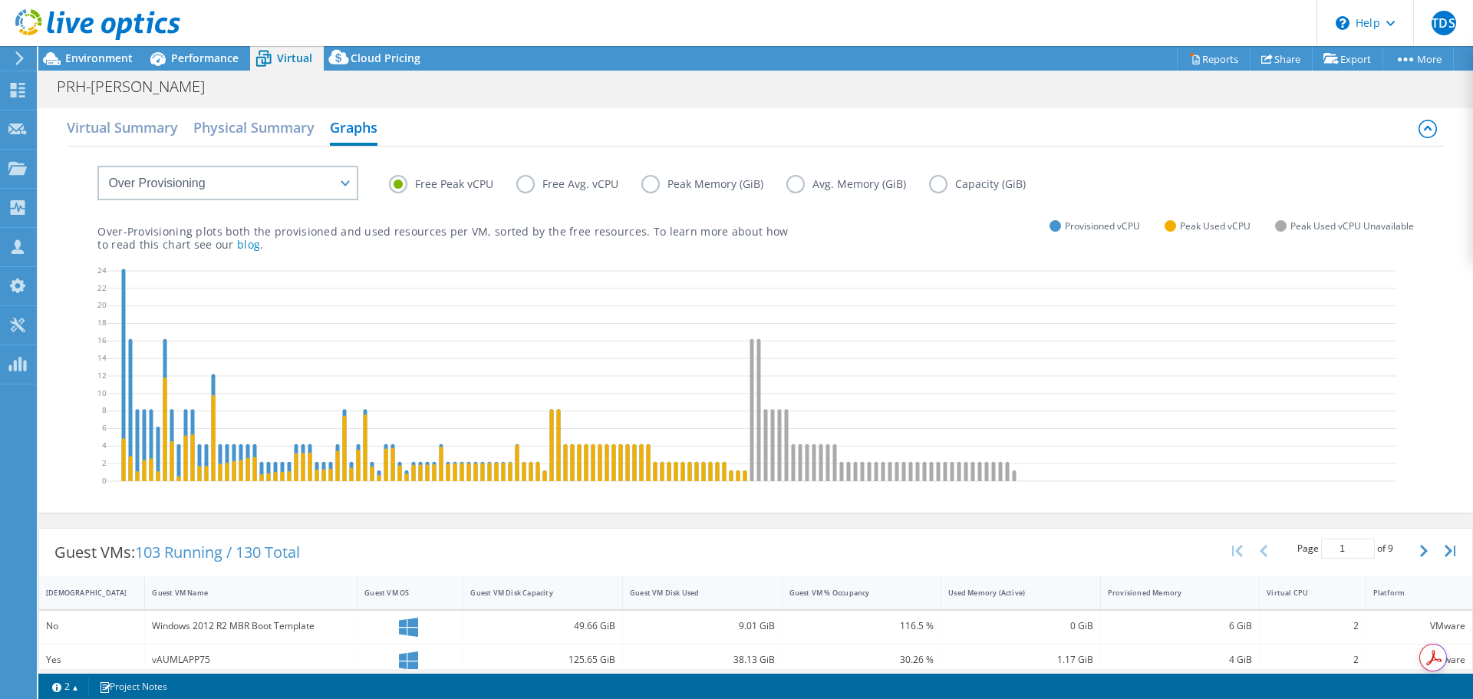
click at [268, 129] on h2 "Physical Summary" at bounding box center [253, 127] width 121 height 31
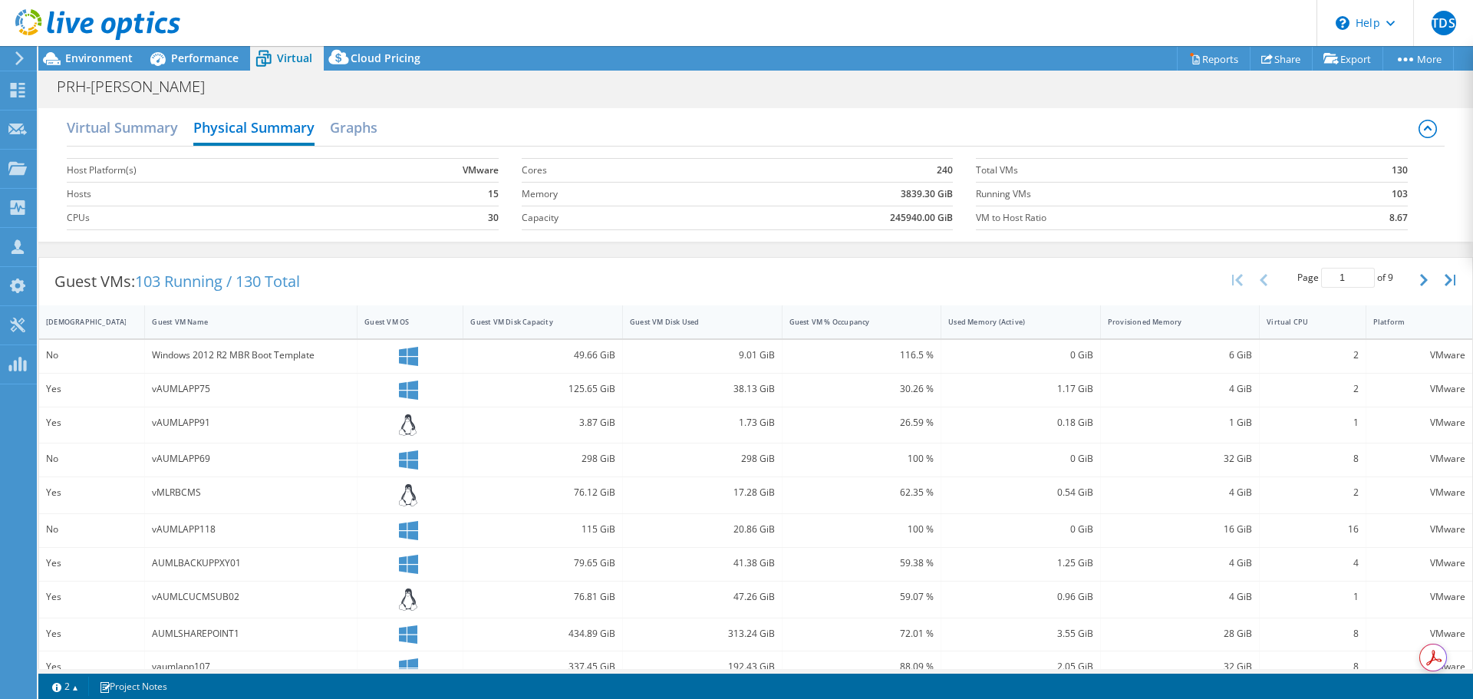
click at [170, 117] on h2 "Virtual Summary" at bounding box center [122, 127] width 111 height 31
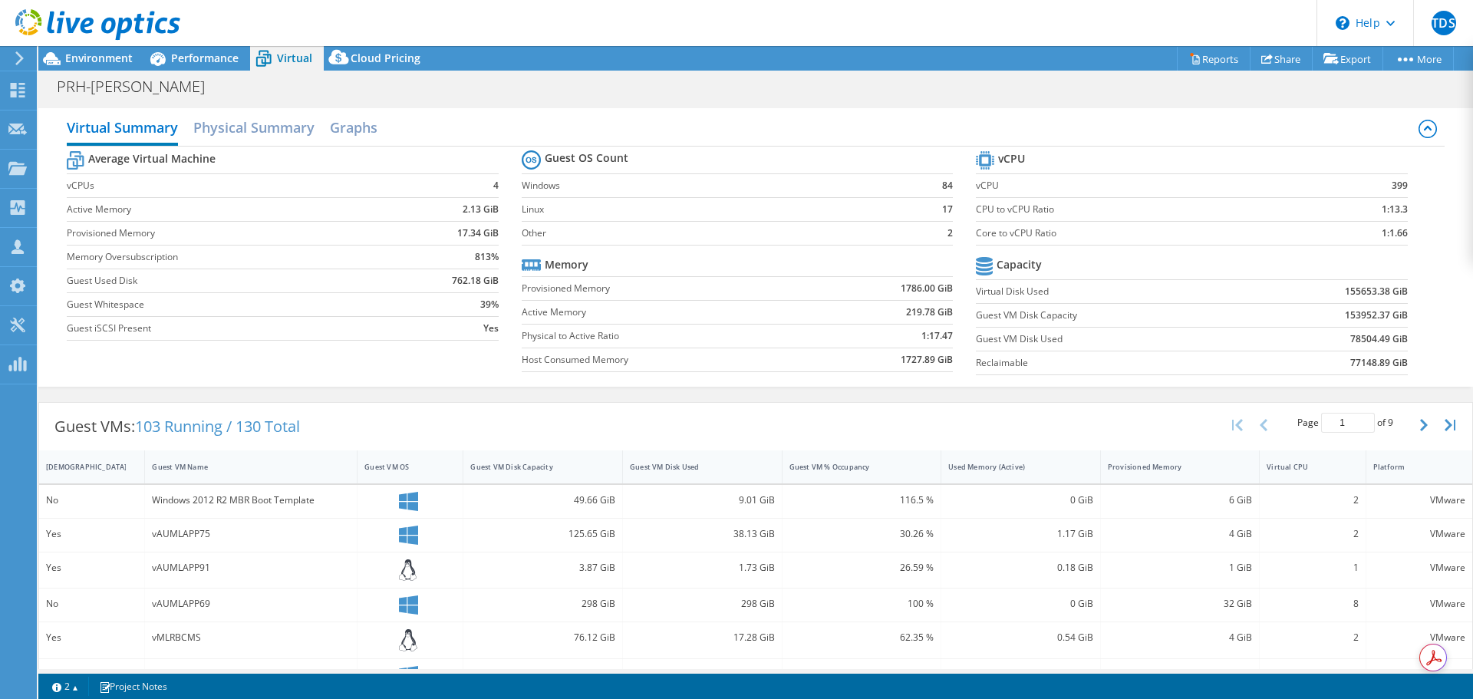
click at [189, 48] on div "Performance" at bounding box center [197, 58] width 106 height 25
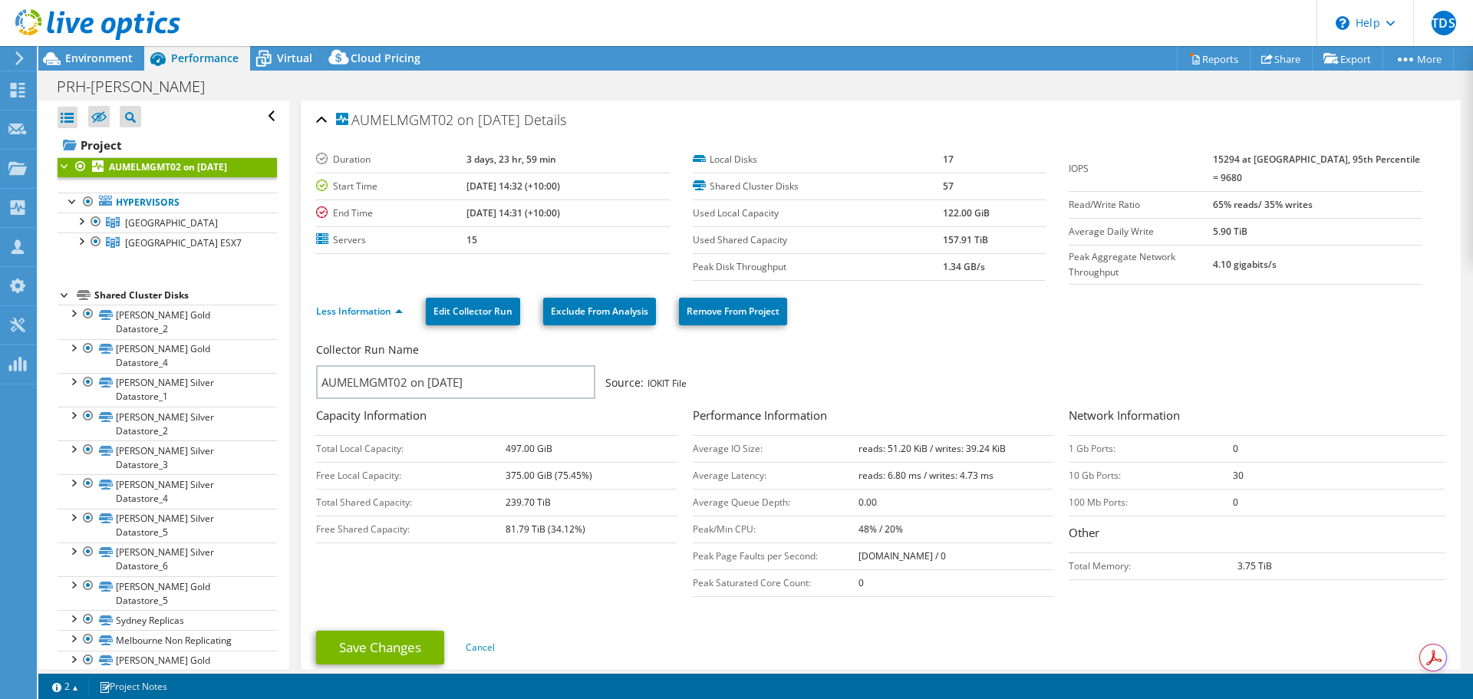
click at [61, 165] on div at bounding box center [65, 164] width 15 height 15
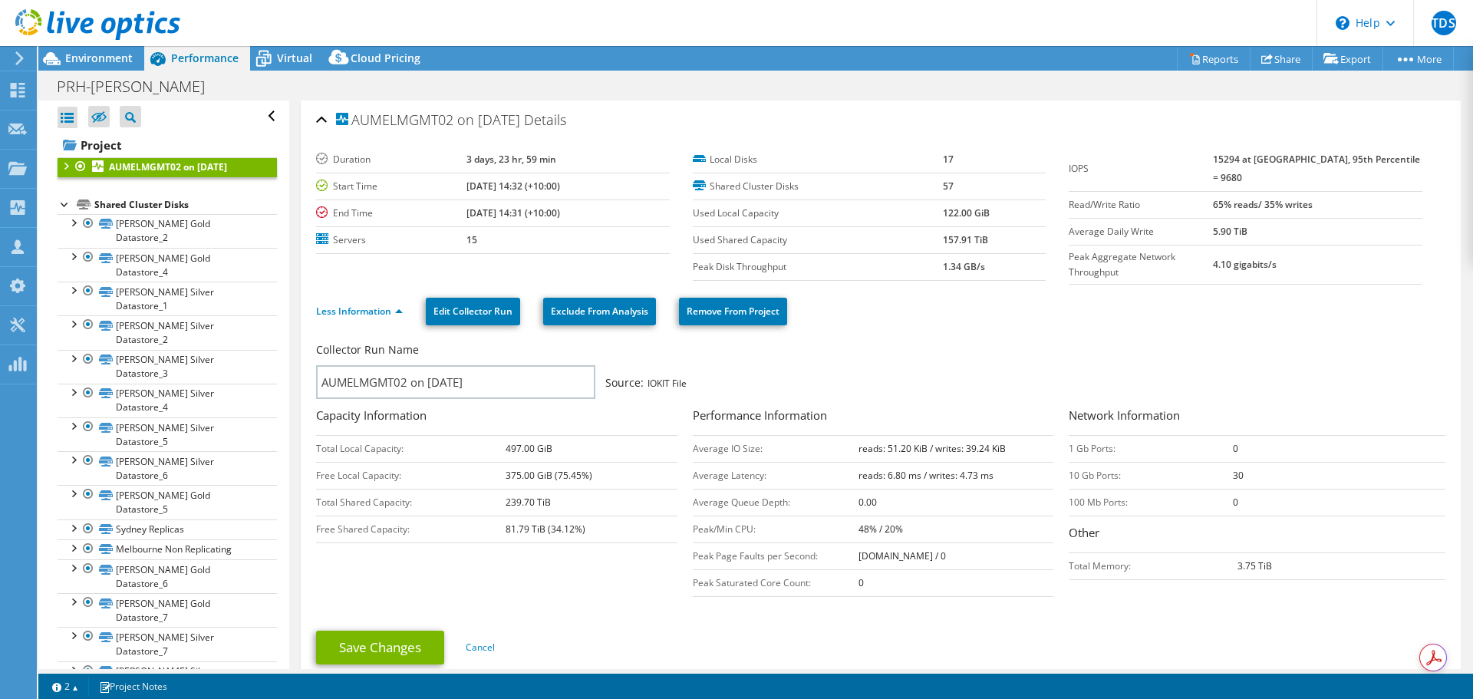
click at [62, 163] on div at bounding box center [65, 164] width 15 height 15
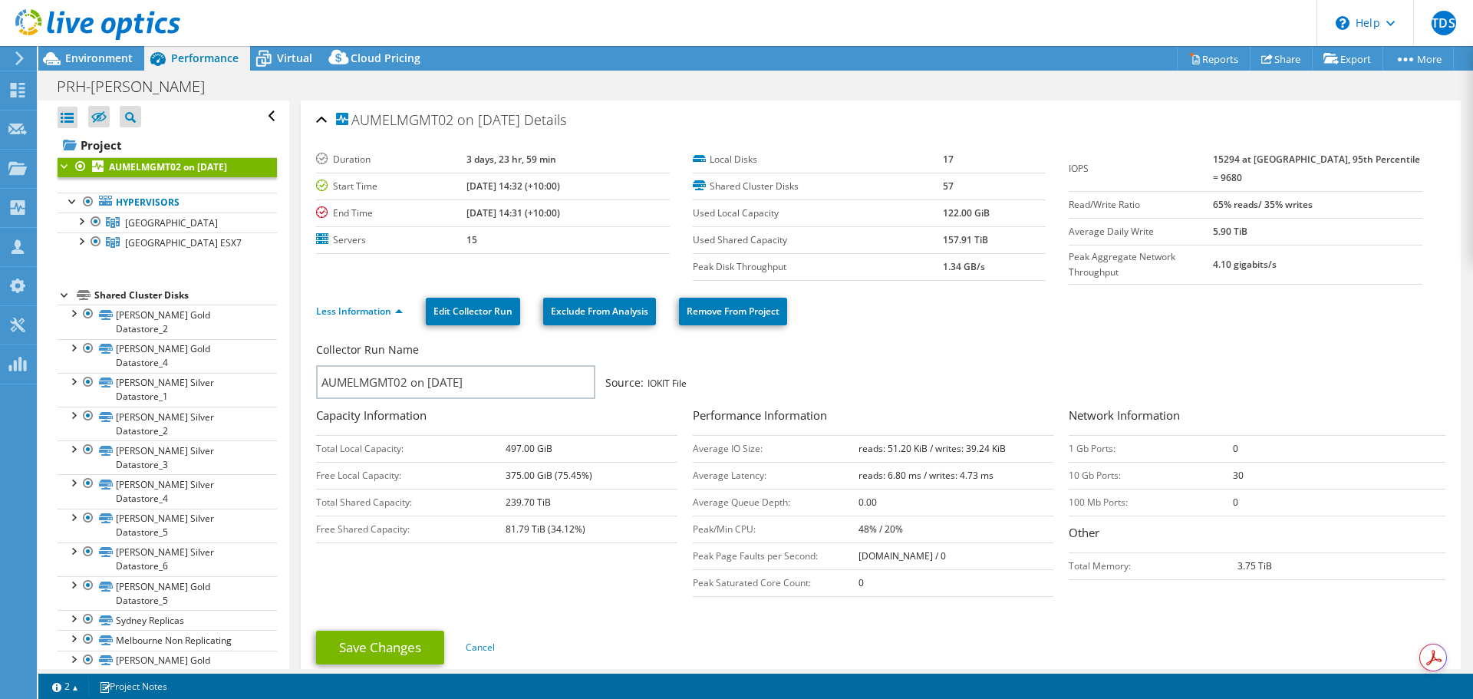
click at [267, 64] on icon at bounding box center [263, 58] width 27 height 27
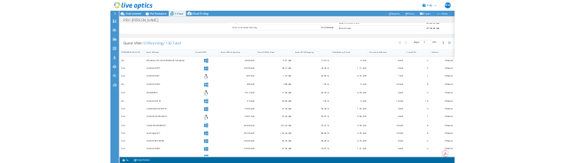
scroll to position [264, 0]
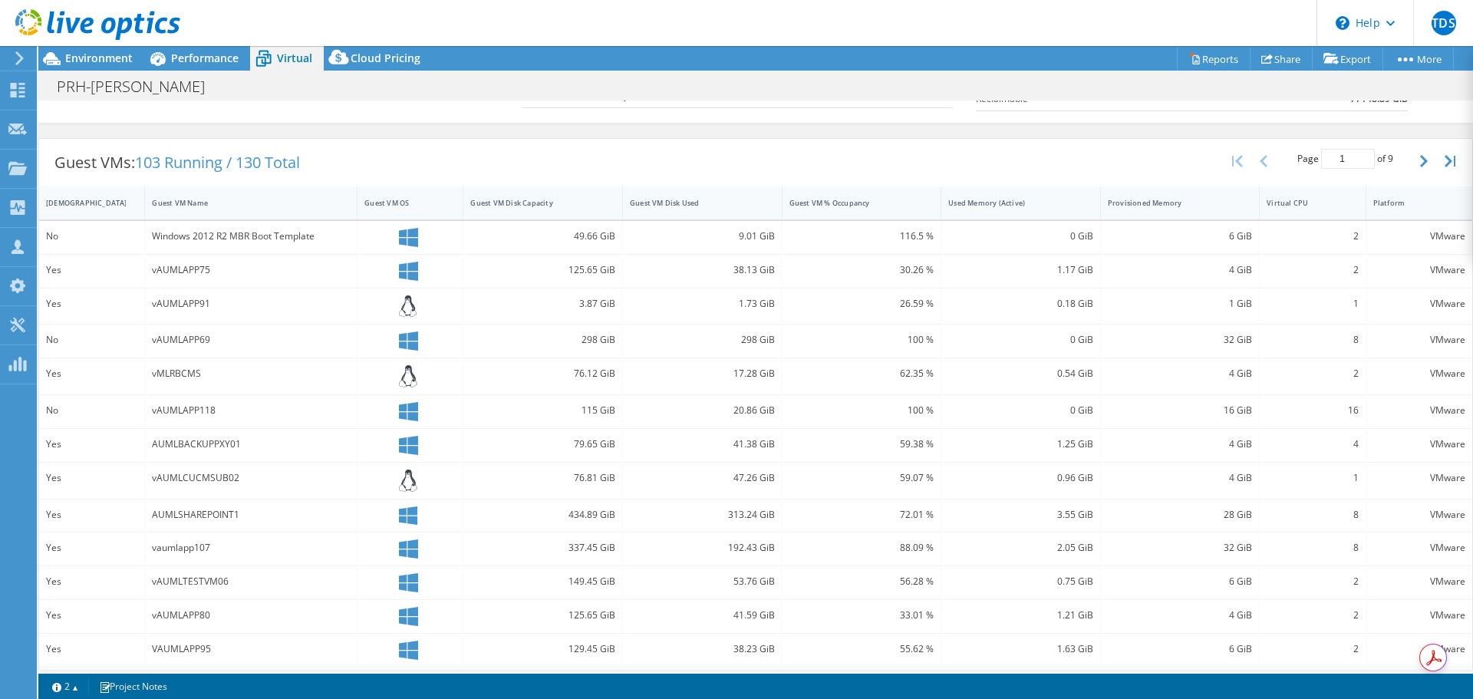
click at [1420, 160] on icon "button" at bounding box center [1424, 161] width 8 height 12
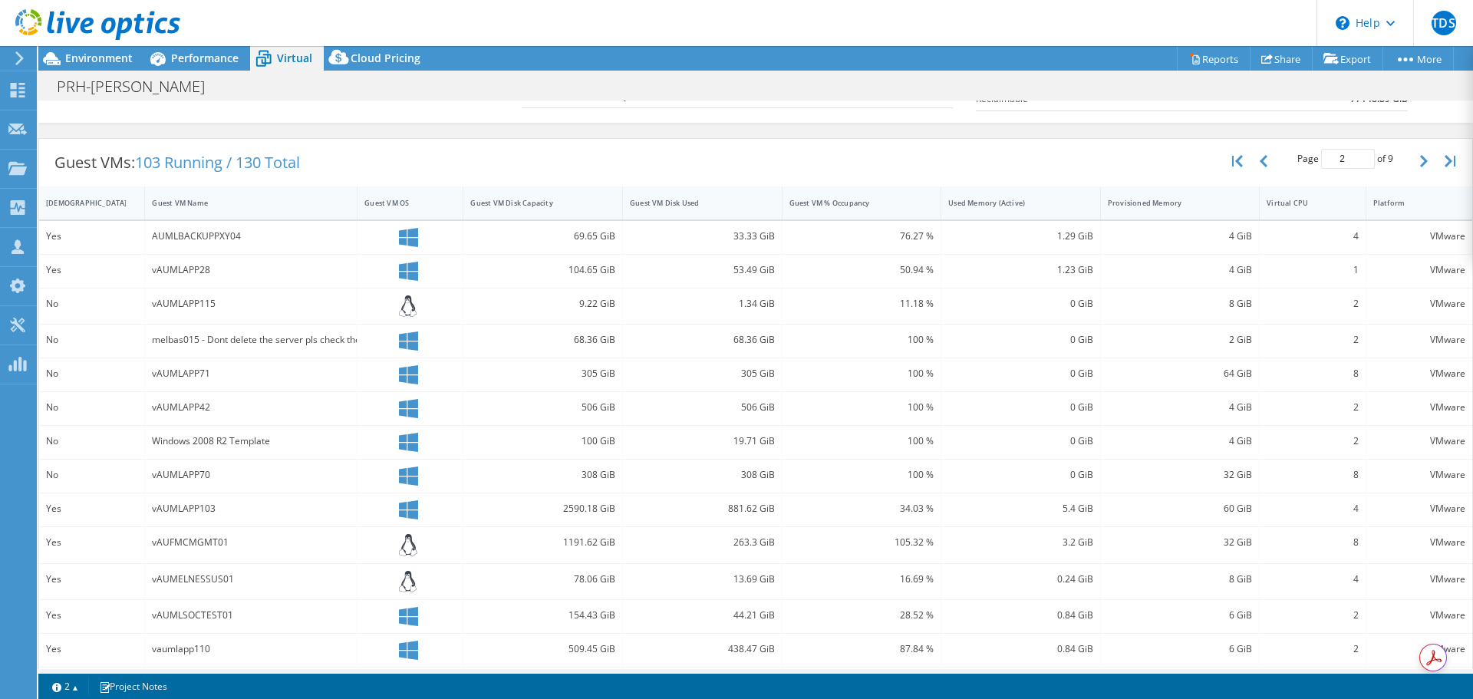
click at [1420, 160] on icon "button" at bounding box center [1424, 161] width 8 height 12
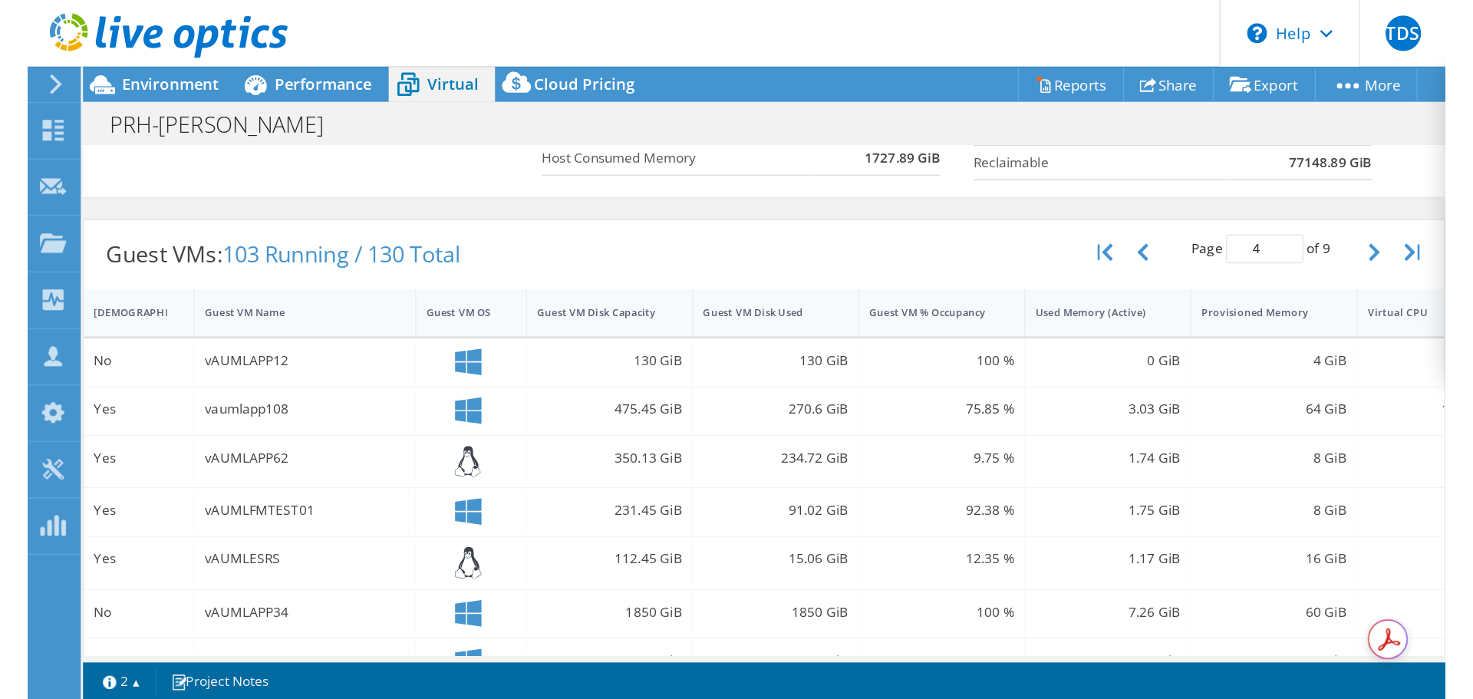
scroll to position [0, 0]
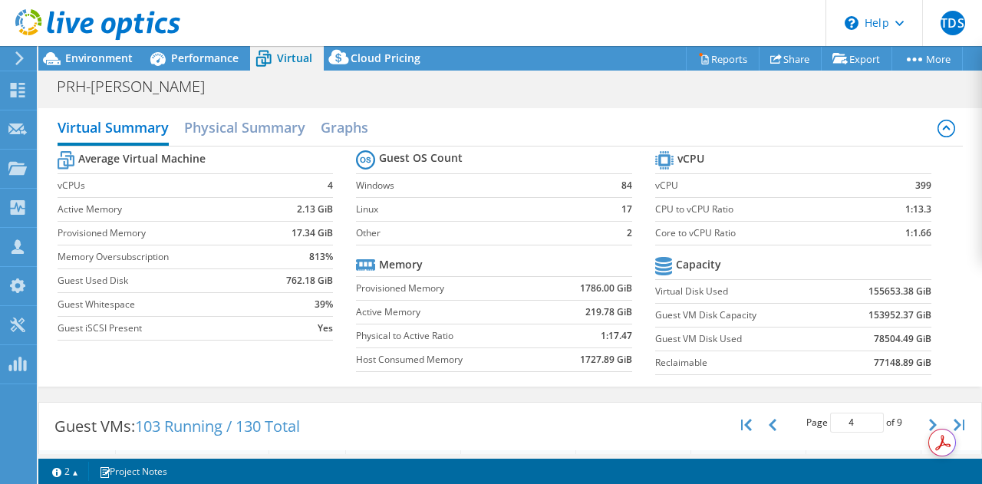
click at [112, 67] on div "Environment" at bounding box center [91, 58] width 106 height 25
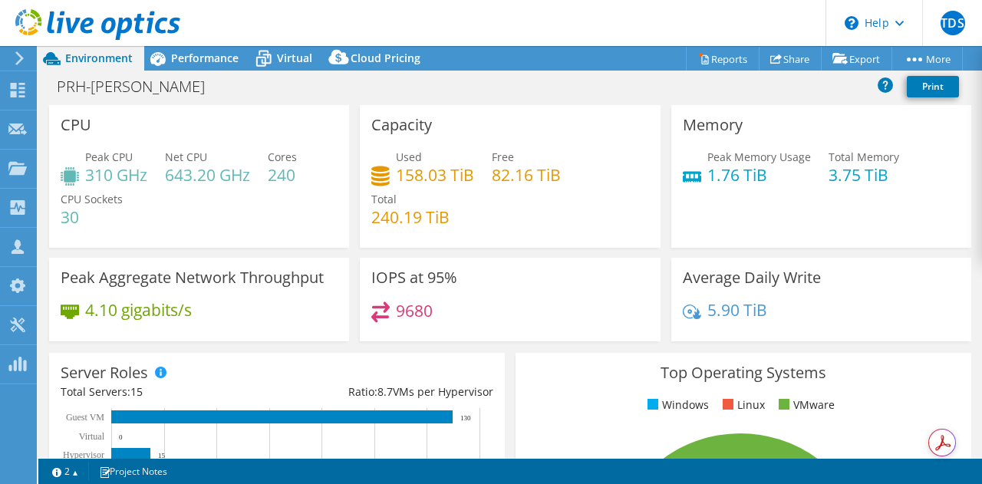
click at [184, 58] on span "Performance" at bounding box center [204, 58] width 67 height 15
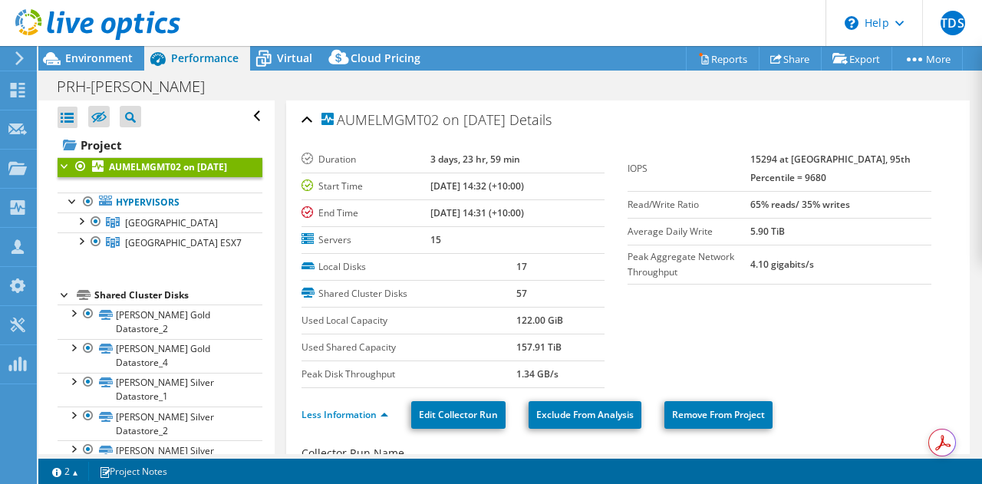
drag, startPoint x: 436, startPoint y: 117, endPoint x: 337, endPoint y: 119, distance: 99.0
click at [337, 119] on span "AUMELMGMT02 on [DATE]" at bounding box center [413, 120] width 184 height 15
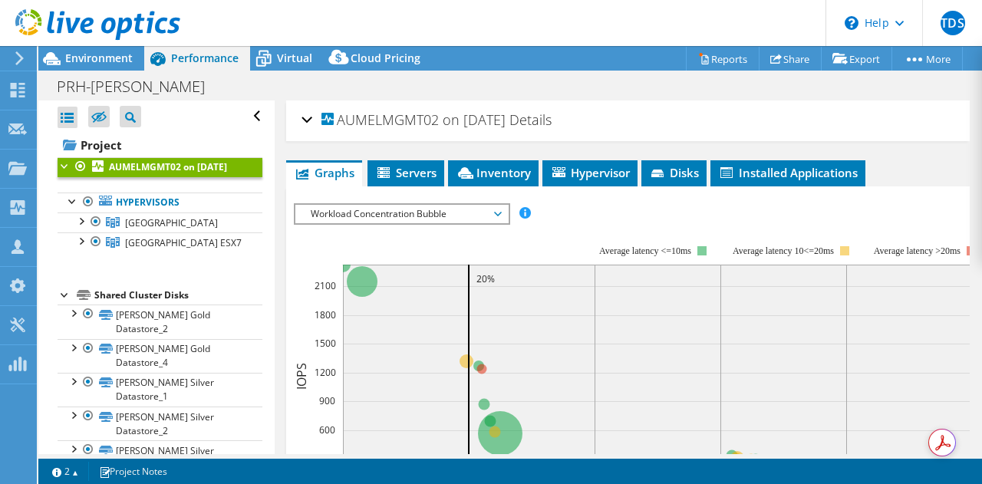
copy span "AUMELMGMT02"
click at [374, 58] on span "Cloud Pricing" at bounding box center [386, 58] width 70 height 15
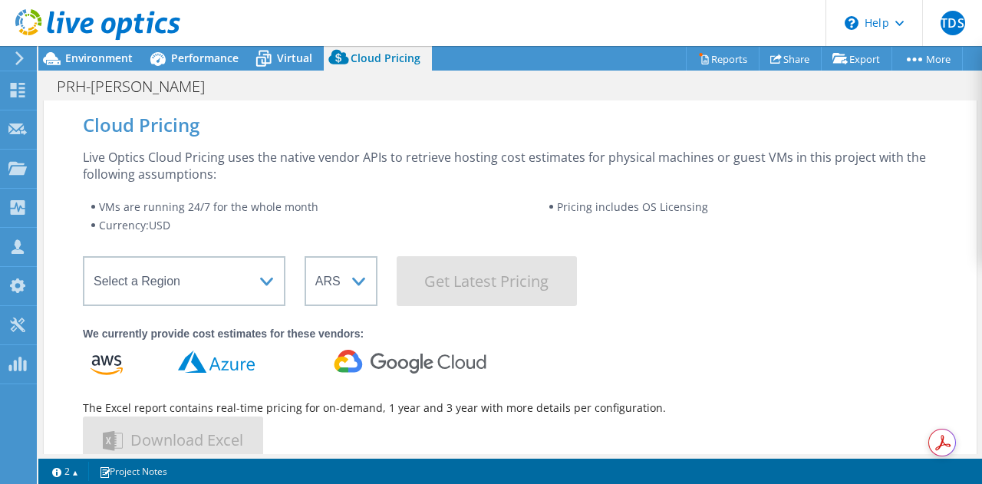
click at [287, 70] on div "Virtual" at bounding box center [287, 58] width 74 height 25
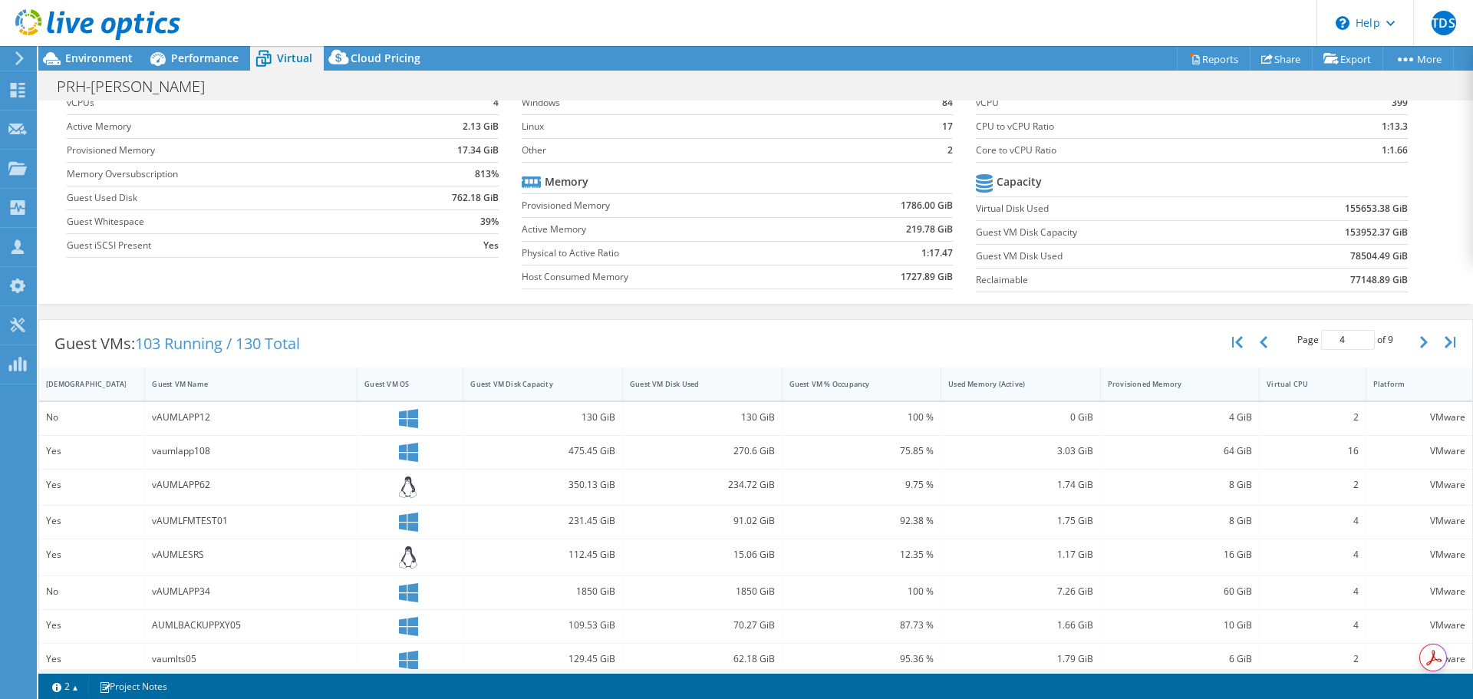
scroll to position [153, 0]
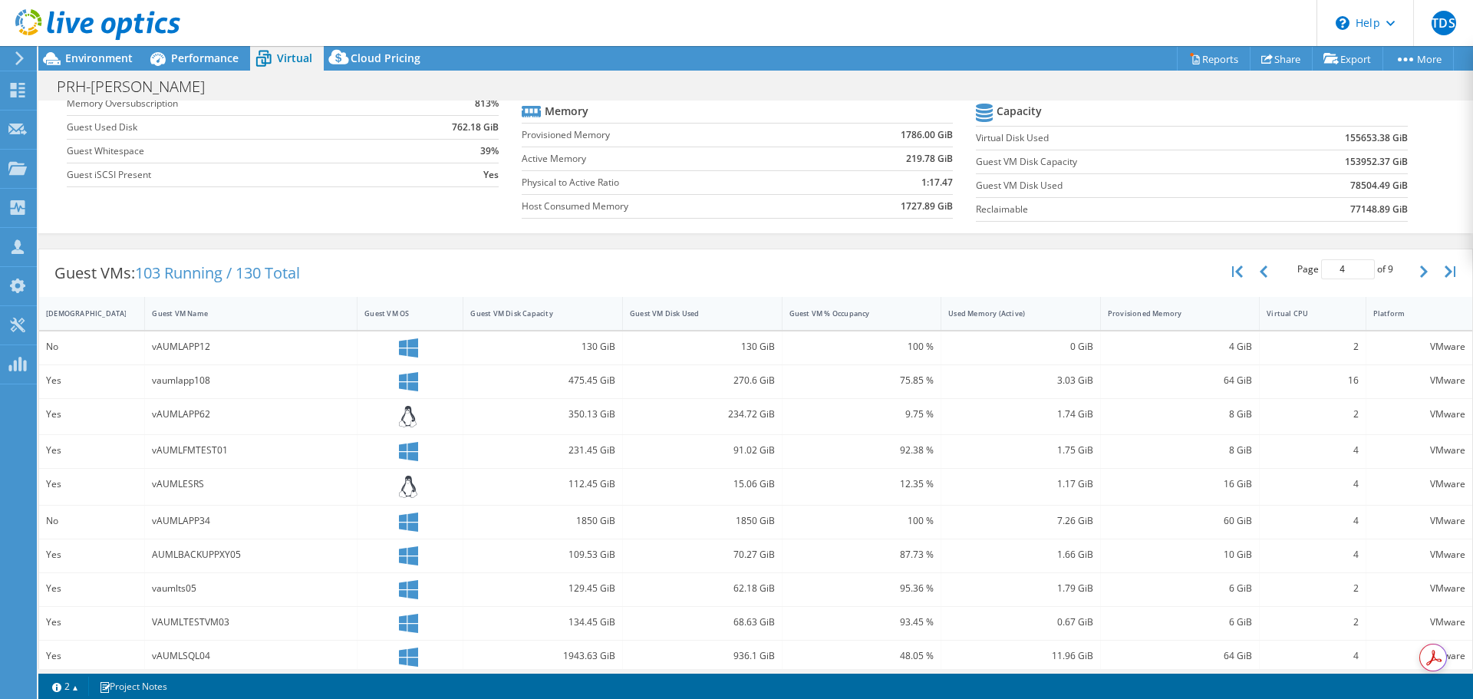
click at [1412, 260] on button "button" at bounding box center [1425, 271] width 26 height 29
click at [1420, 273] on icon "button" at bounding box center [1424, 271] width 8 height 12
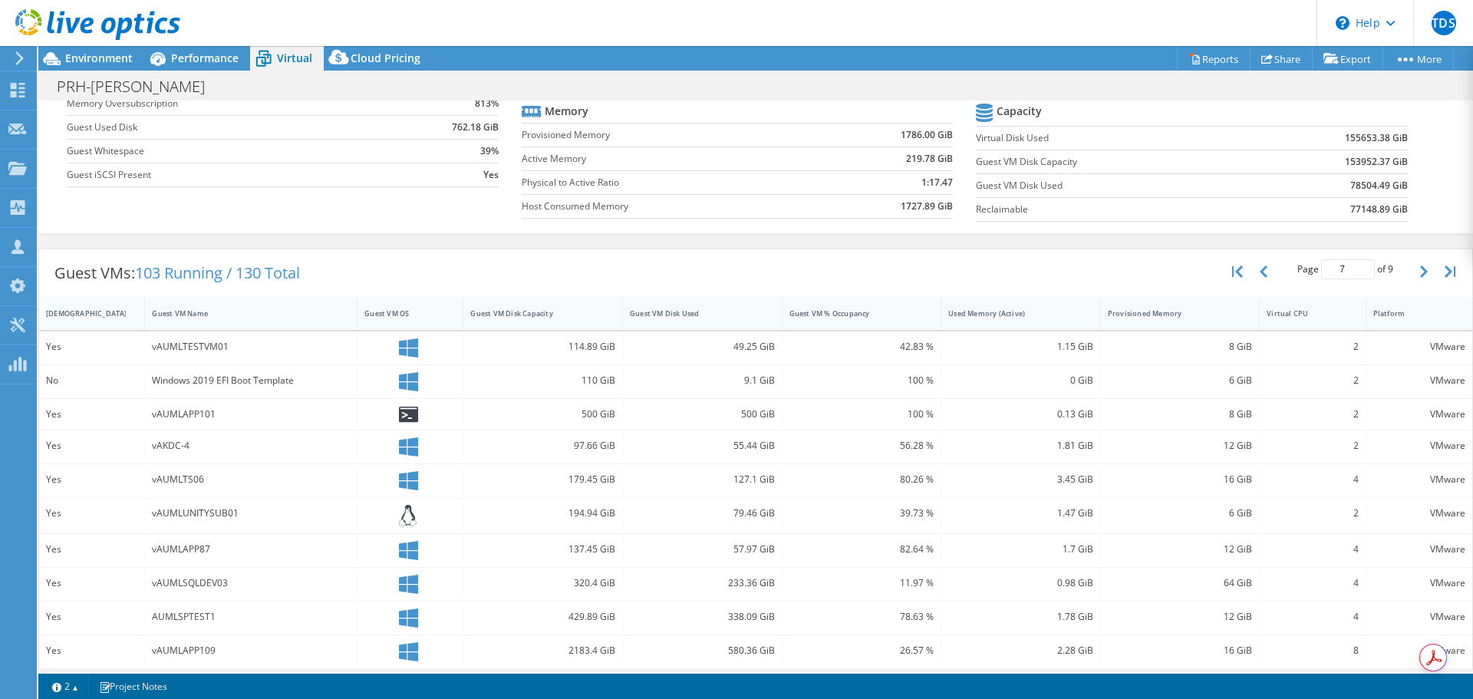
click at [1420, 273] on icon "button" at bounding box center [1424, 271] width 8 height 12
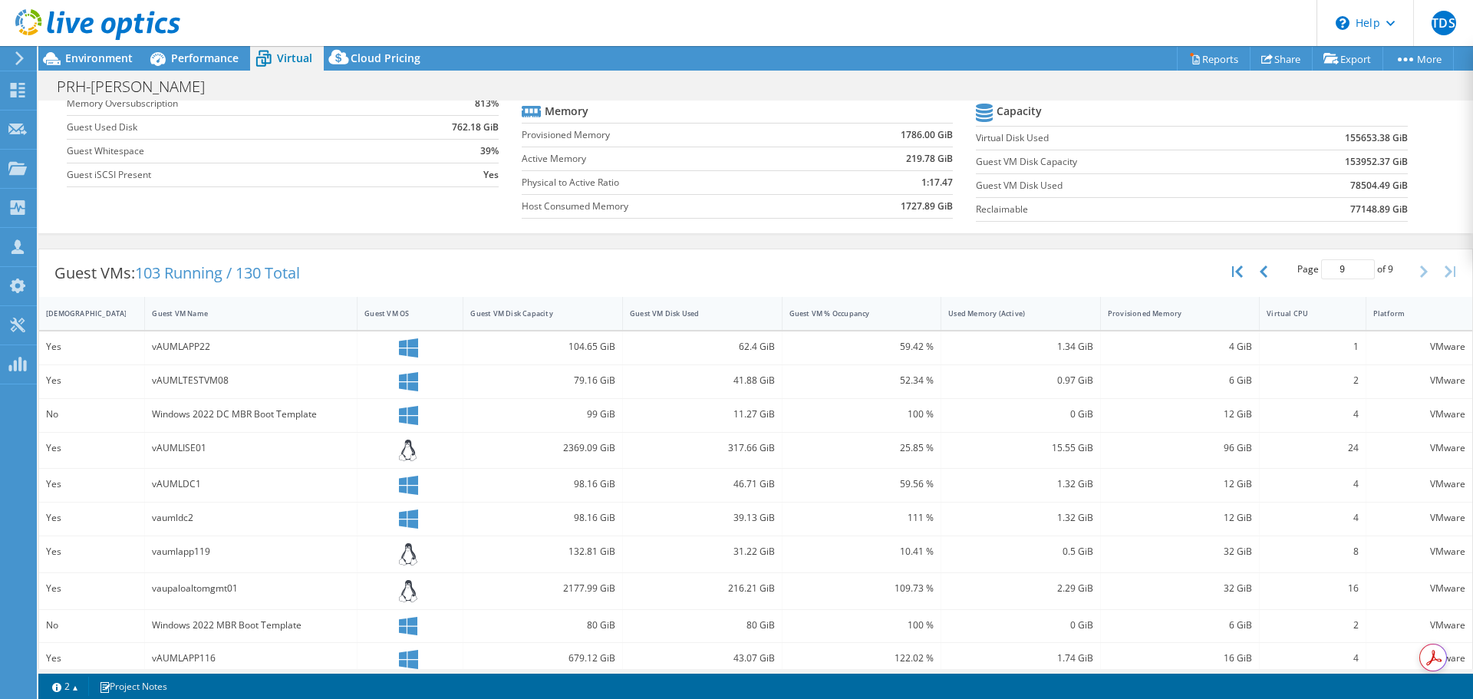
click at [265, 303] on div "Guest VM Name" at bounding box center [241, 313] width 193 height 24
type input "1"
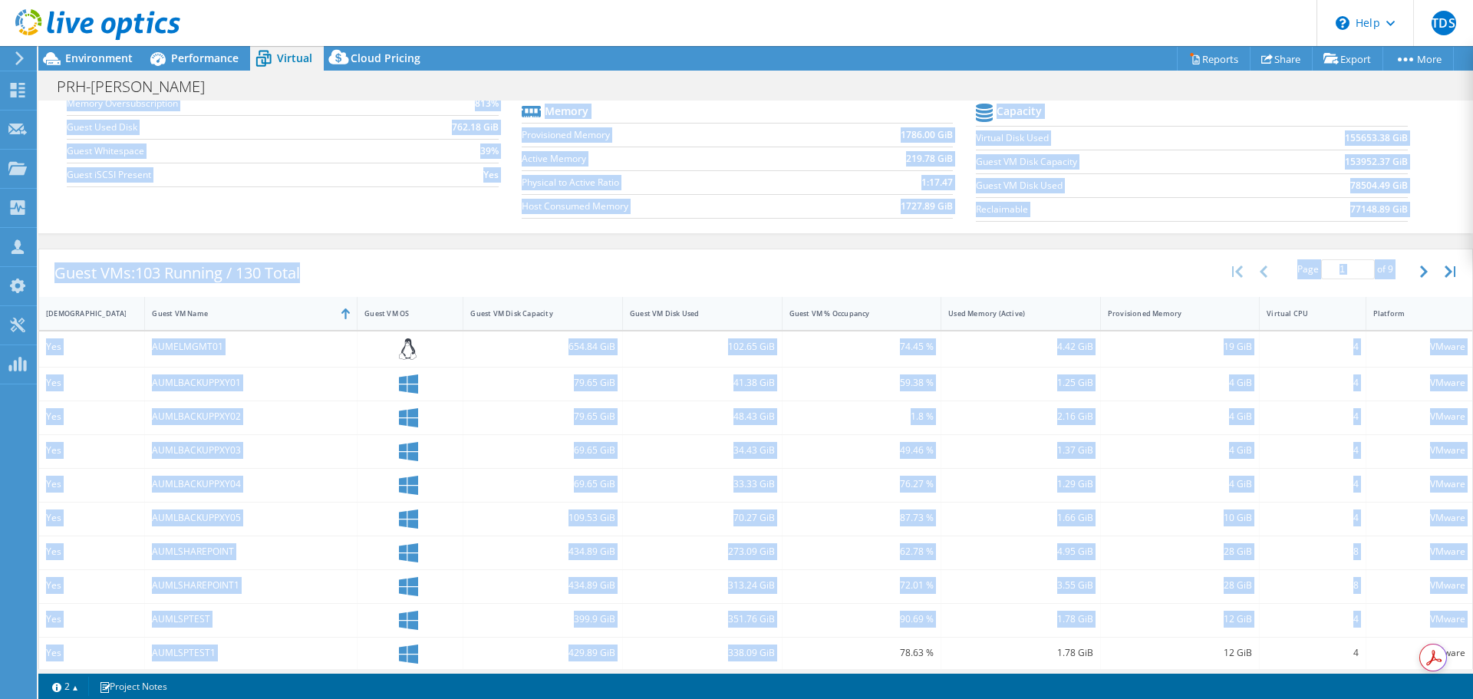
drag, startPoint x: 310, startPoint y: 670, endPoint x: 895, endPoint y: 661, distance: 585.3
click at [893, 663] on div "Project Actions Project Actions Reports Share Export vSAN ReadyNode Sizer" at bounding box center [755, 372] width 1434 height 653
click at [1101, 345] on div "19 GiB" at bounding box center [1181, 349] width 160 height 36
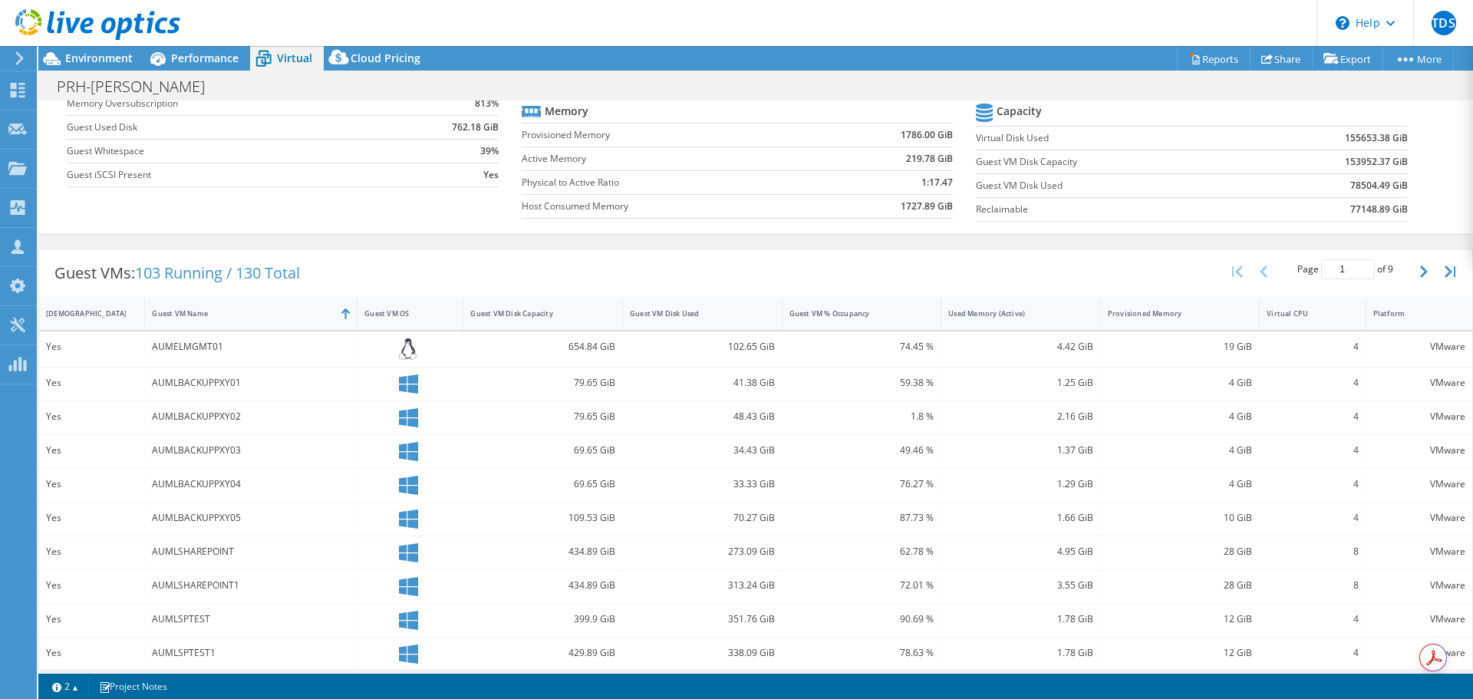
click at [216, 351] on div "AUMELMGMT01" at bounding box center [251, 346] width 198 height 17
click at [58, 343] on div "Yes" at bounding box center [91, 346] width 91 height 17
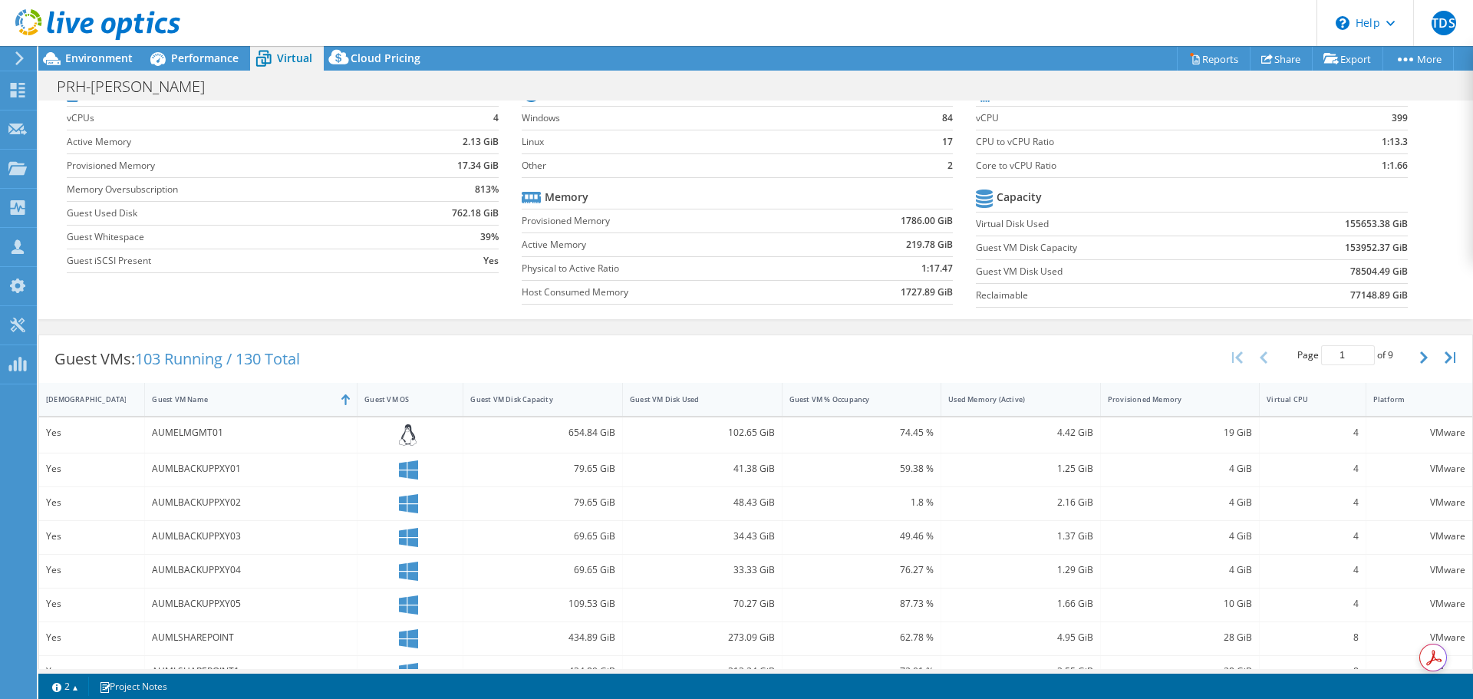
scroll to position [0, 0]
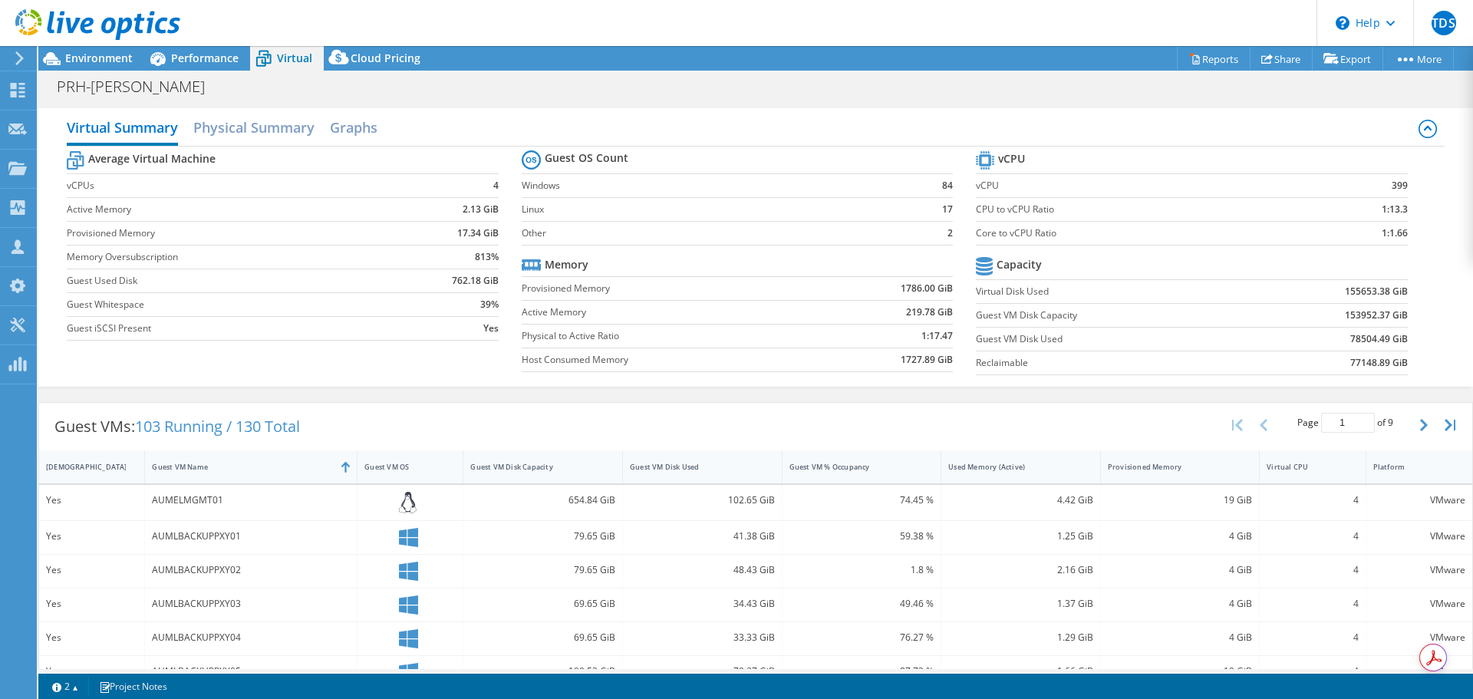
click at [212, 54] on span "Performance" at bounding box center [204, 58] width 67 height 15
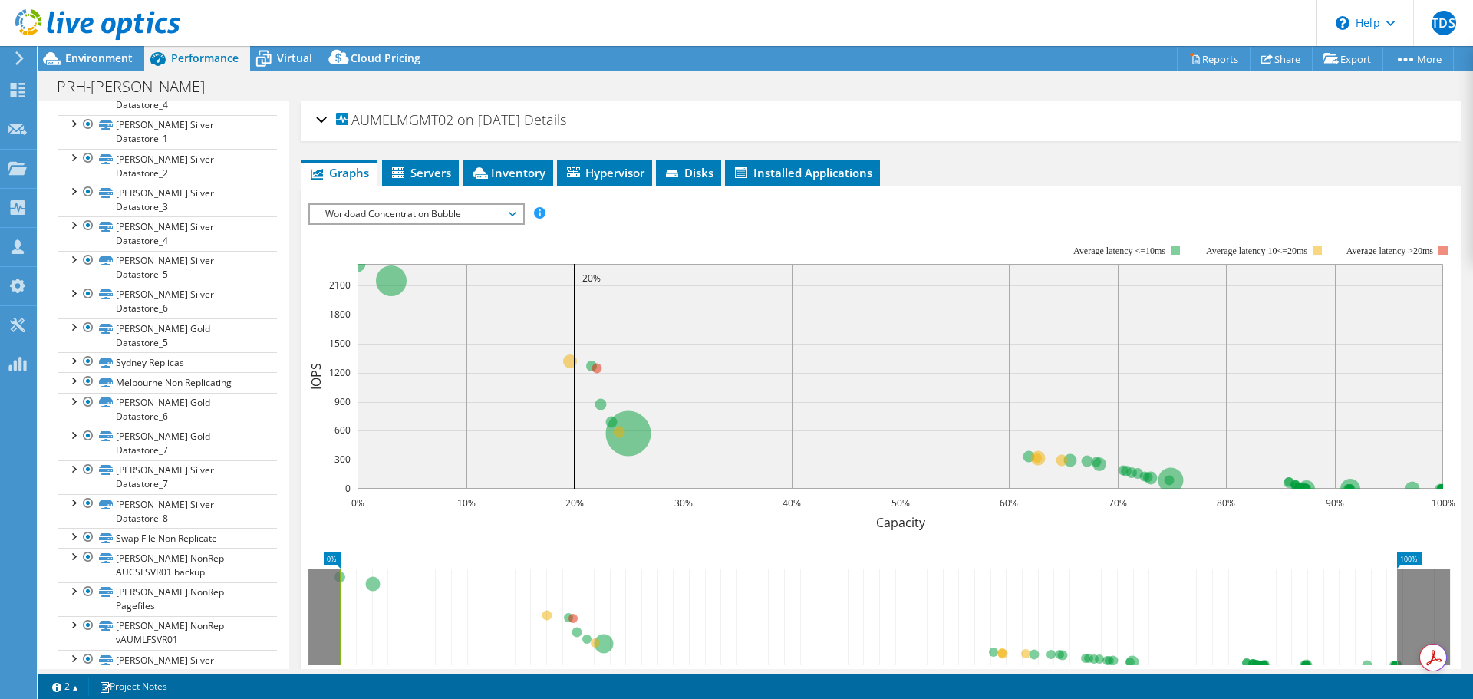
scroll to position [60, 0]
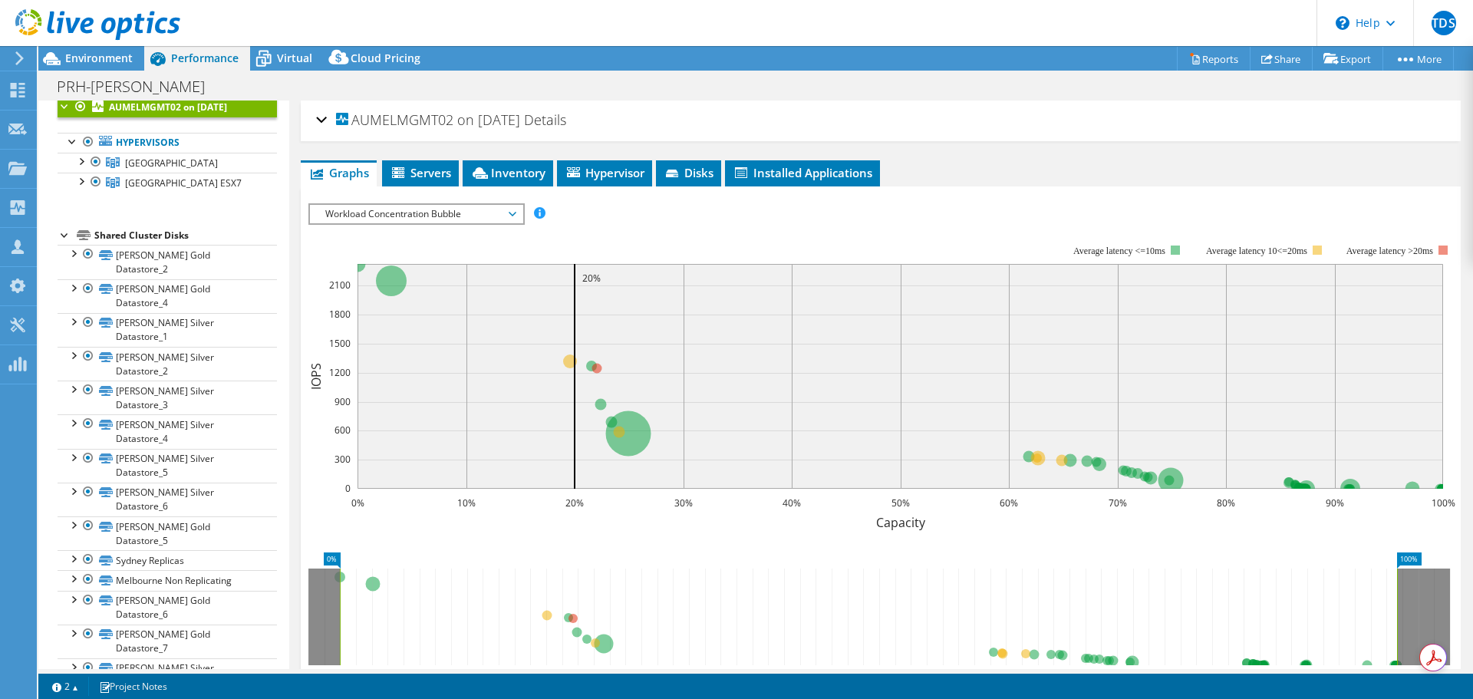
click at [769, 174] on span "Installed Applications" at bounding box center [803, 172] width 140 height 15
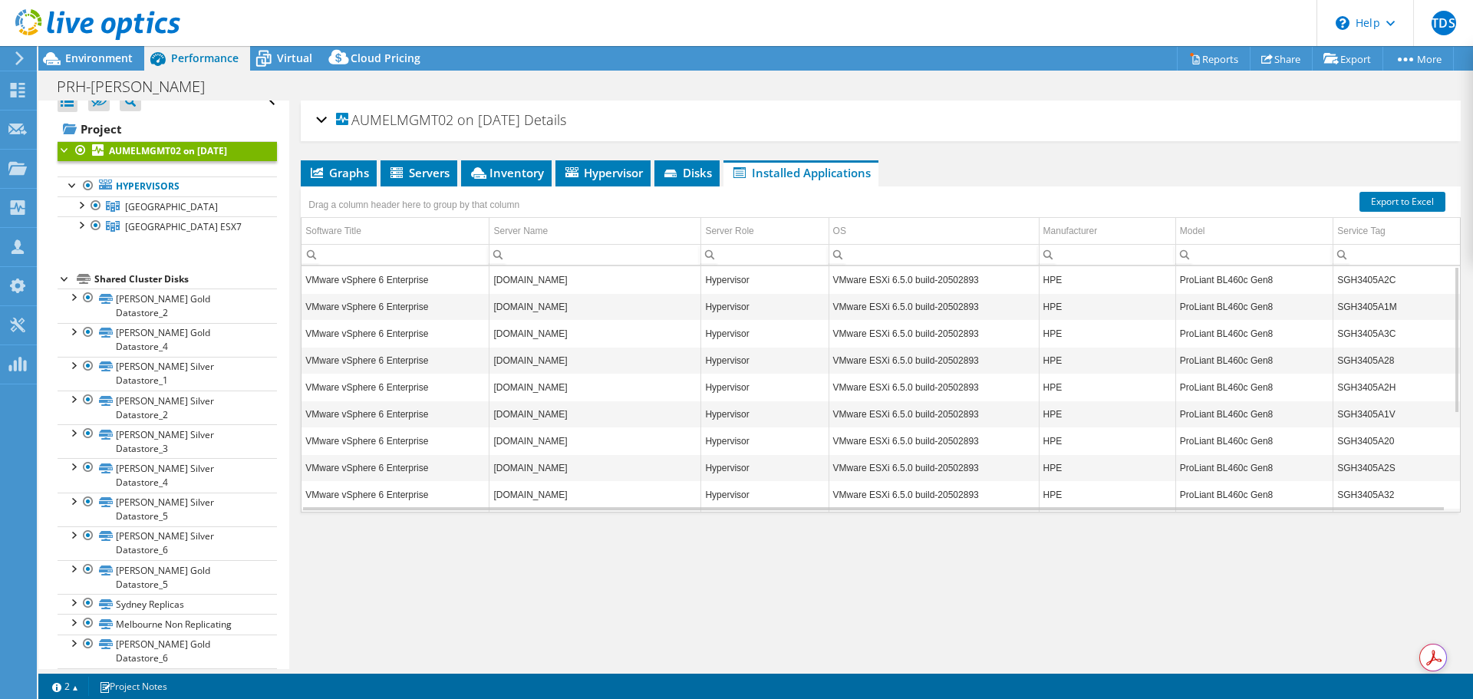
scroll to position [0, 0]
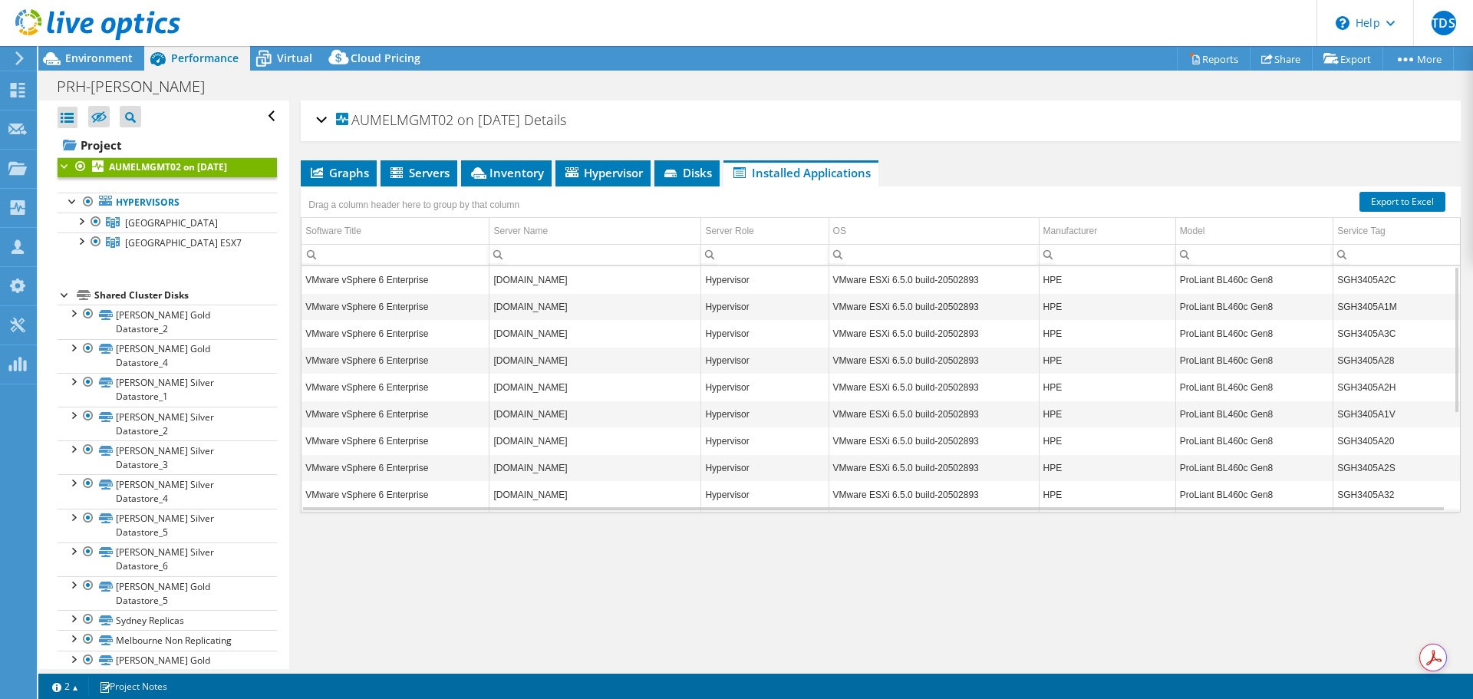
click at [160, 203] on link "Hypervisors" at bounding box center [167, 203] width 219 height 20
click at [93, 52] on span "Environment" at bounding box center [98, 58] width 67 height 15
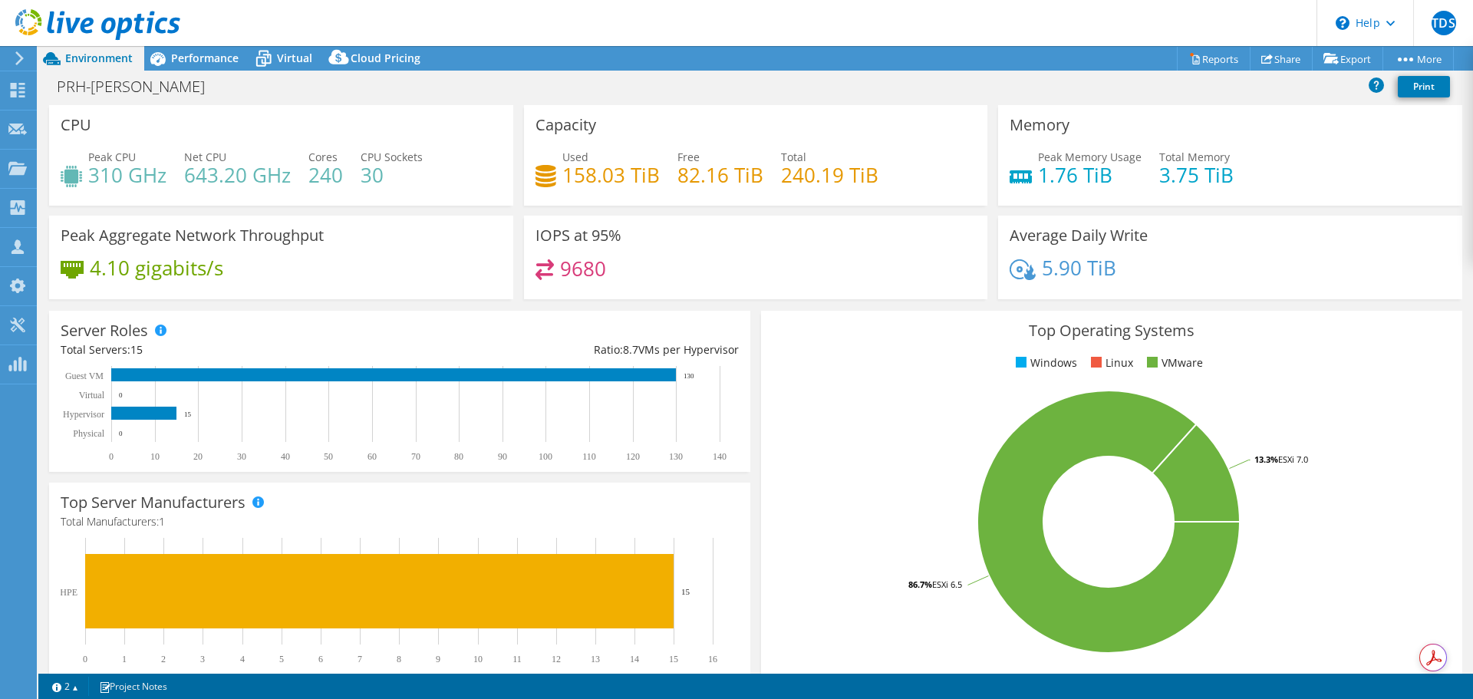
click at [230, 54] on span "Performance" at bounding box center [204, 58] width 67 height 15
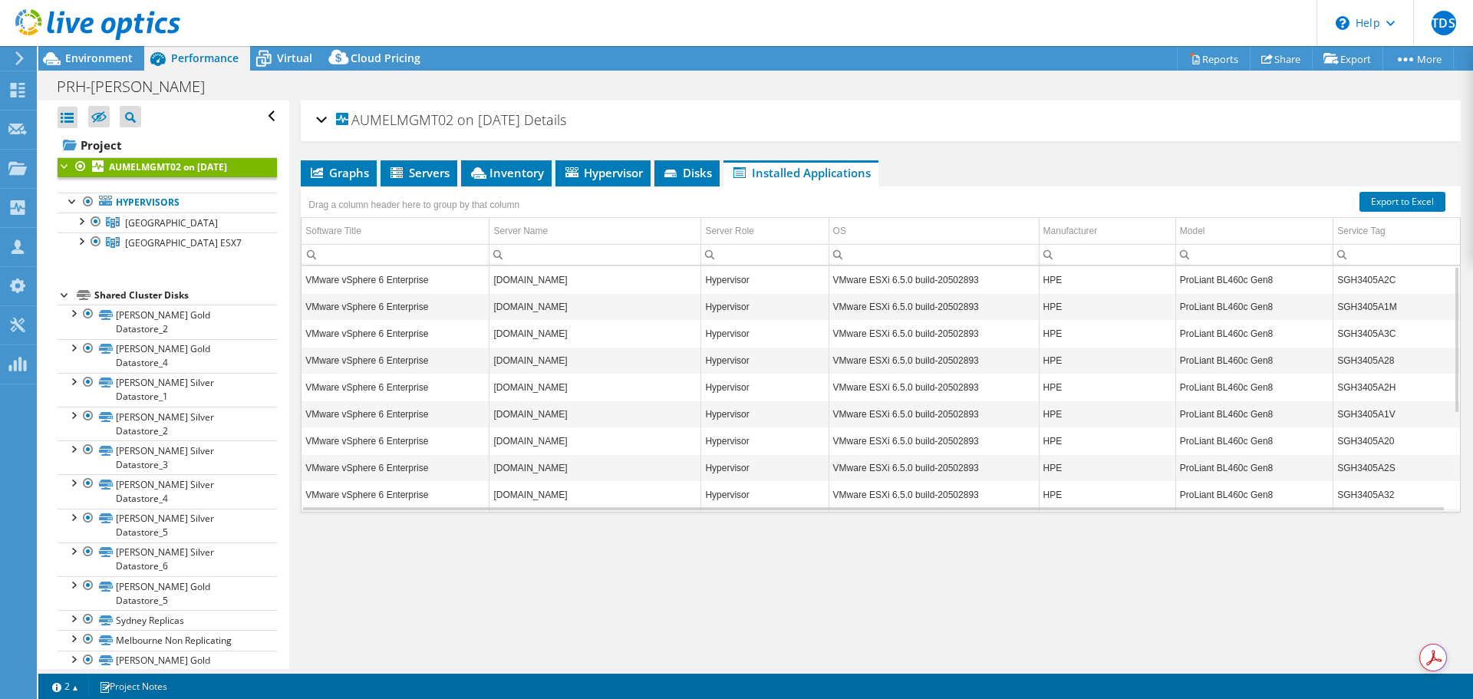
click at [207, 203] on link "Hypervisors" at bounding box center [167, 203] width 219 height 20
click at [141, 206] on link "Hypervisors" at bounding box center [167, 203] width 219 height 20
click at [124, 228] on link "[GEOGRAPHIC_DATA]" at bounding box center [167, 222] width 219 height 20
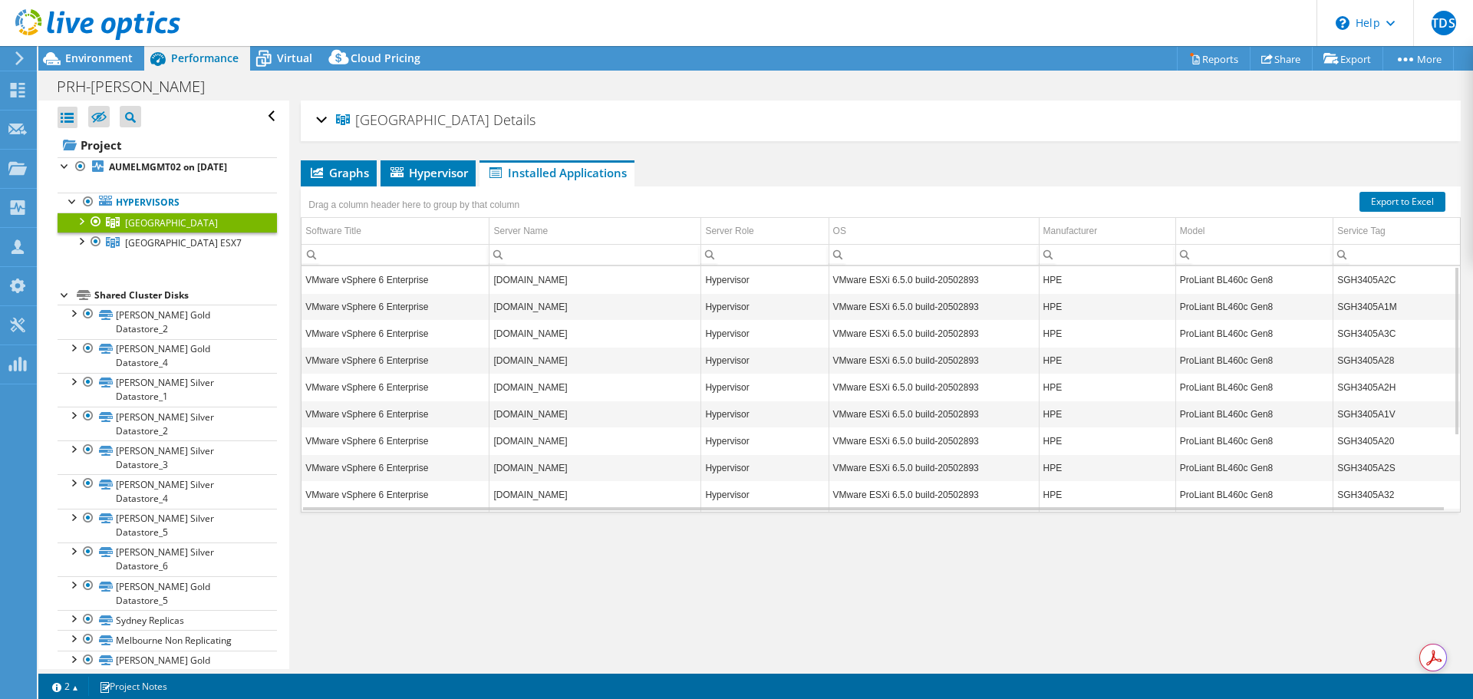
click at [399, 162] on li "Hypervisor" at bounding box center [427, 173] width 95 height 26
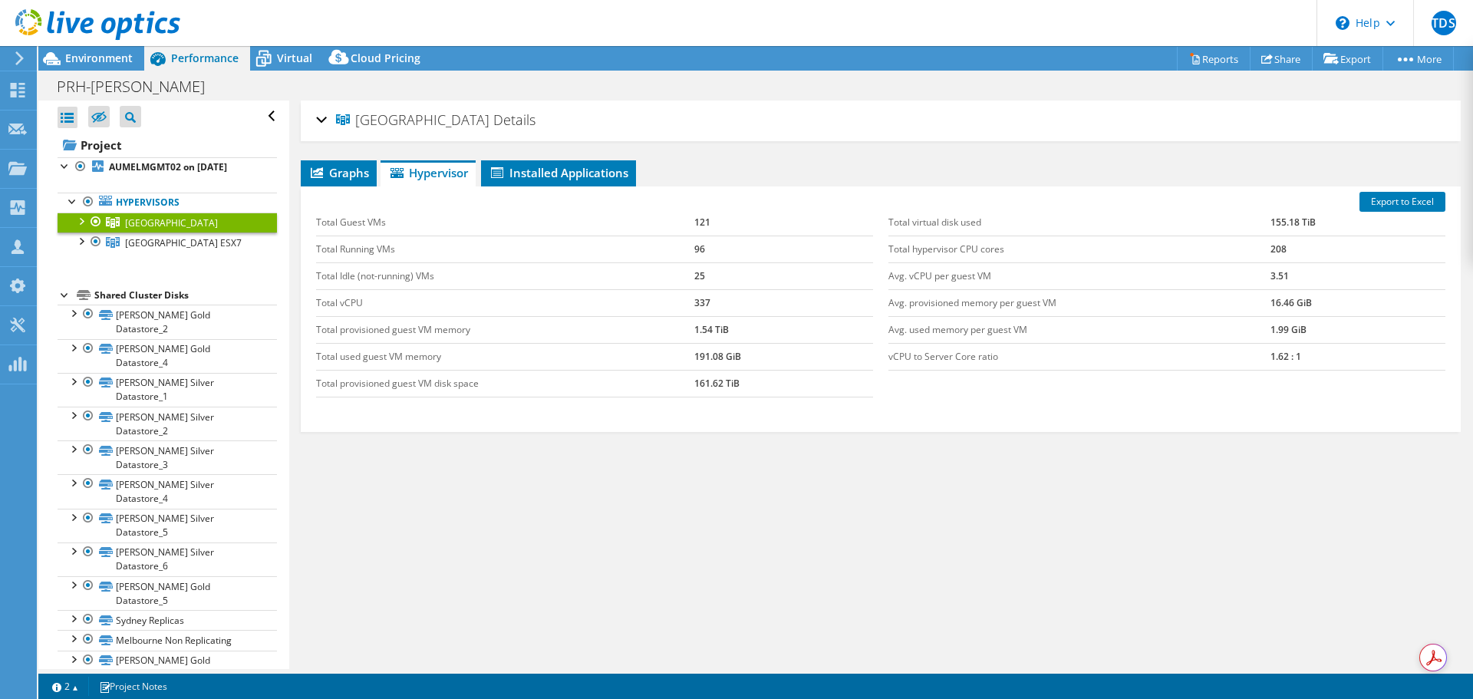
click at [342, 164] on li "Graphs" at bounding box center [339, 173] width 76 height 26
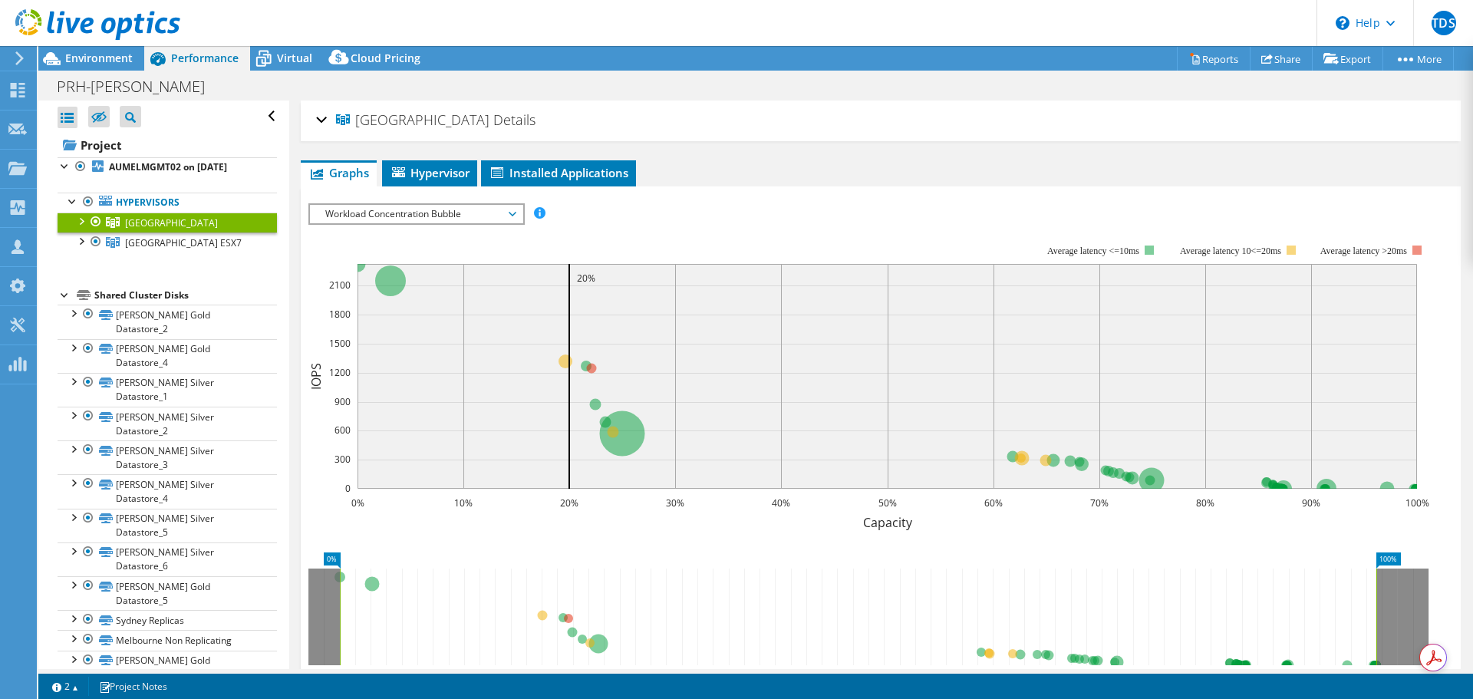
click at [443, 215] on span "Workload Concentration Bubble" at bounding box center [416, 214] width 197 height 18
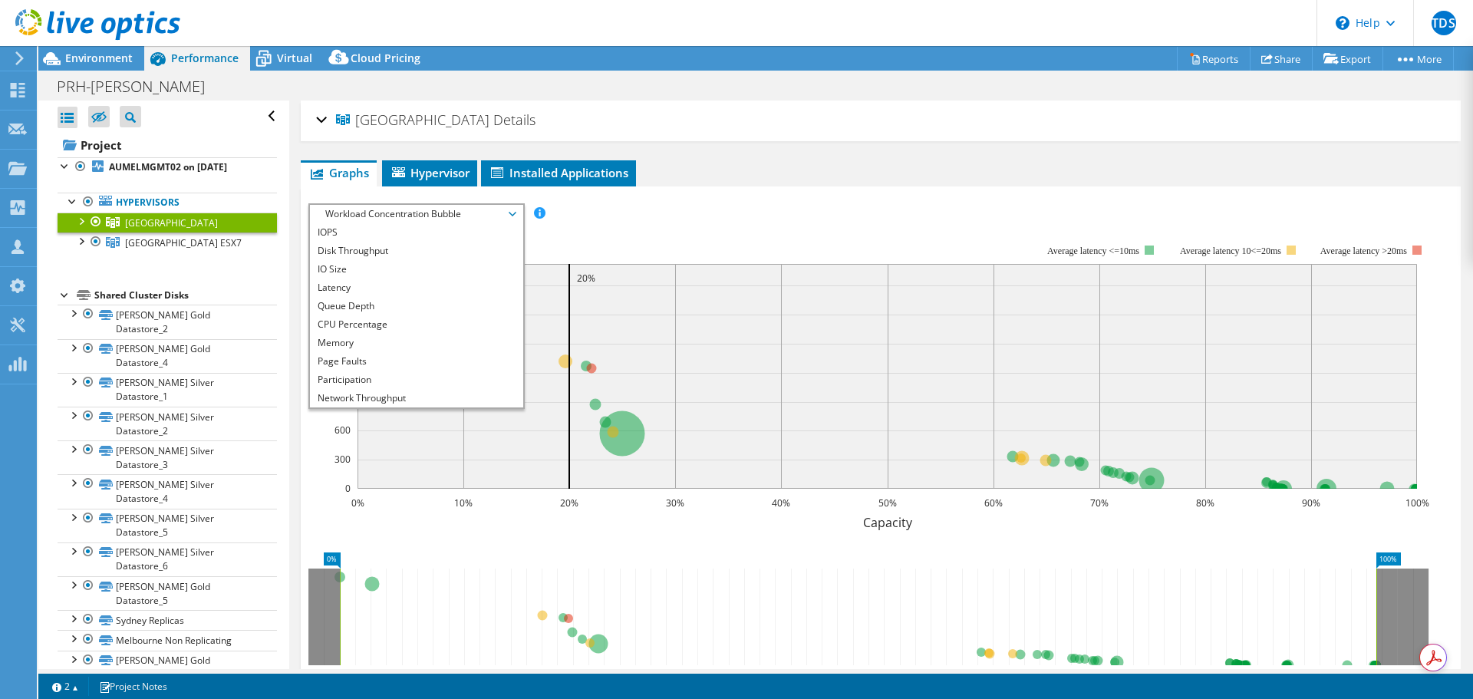
click at [784, 203] on div "IOPS Disk Throughput IO Size Latency Queue Depth CPU Percentage Memory Page Fau…" at bounding box center [880, 213] width 1144 height 21
